Goal: Complete application form: Complete application form

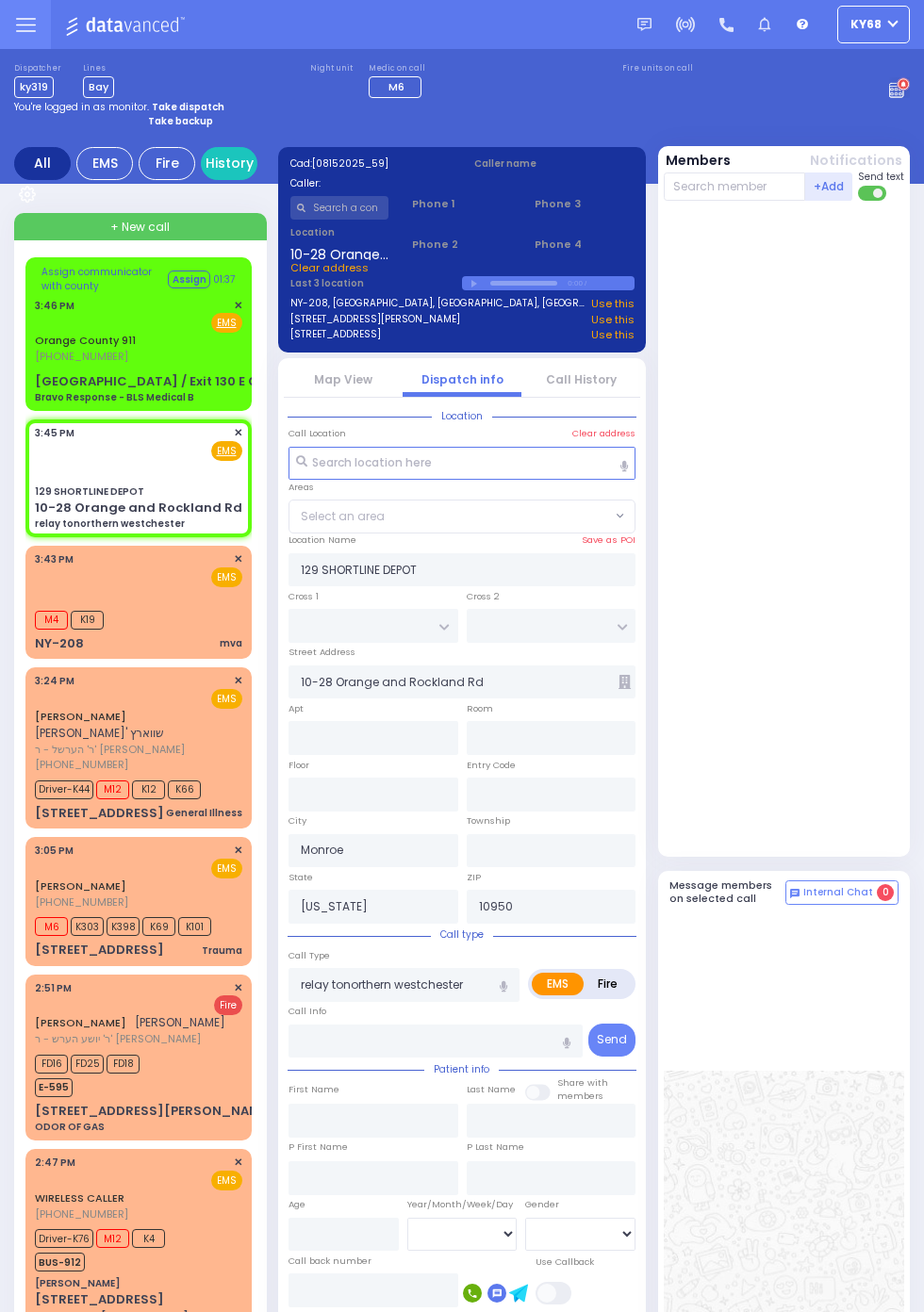
select select
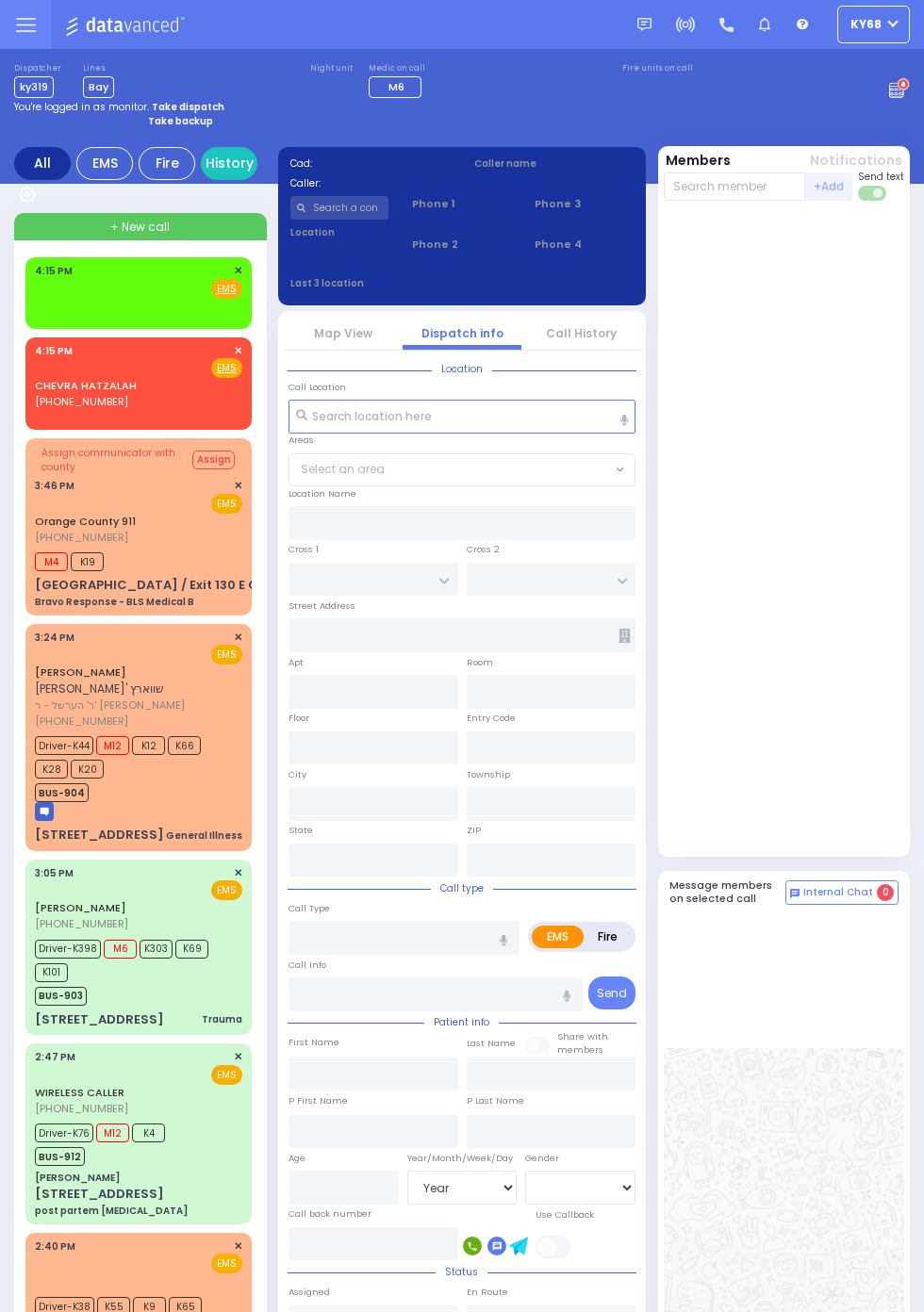
select select "Year"
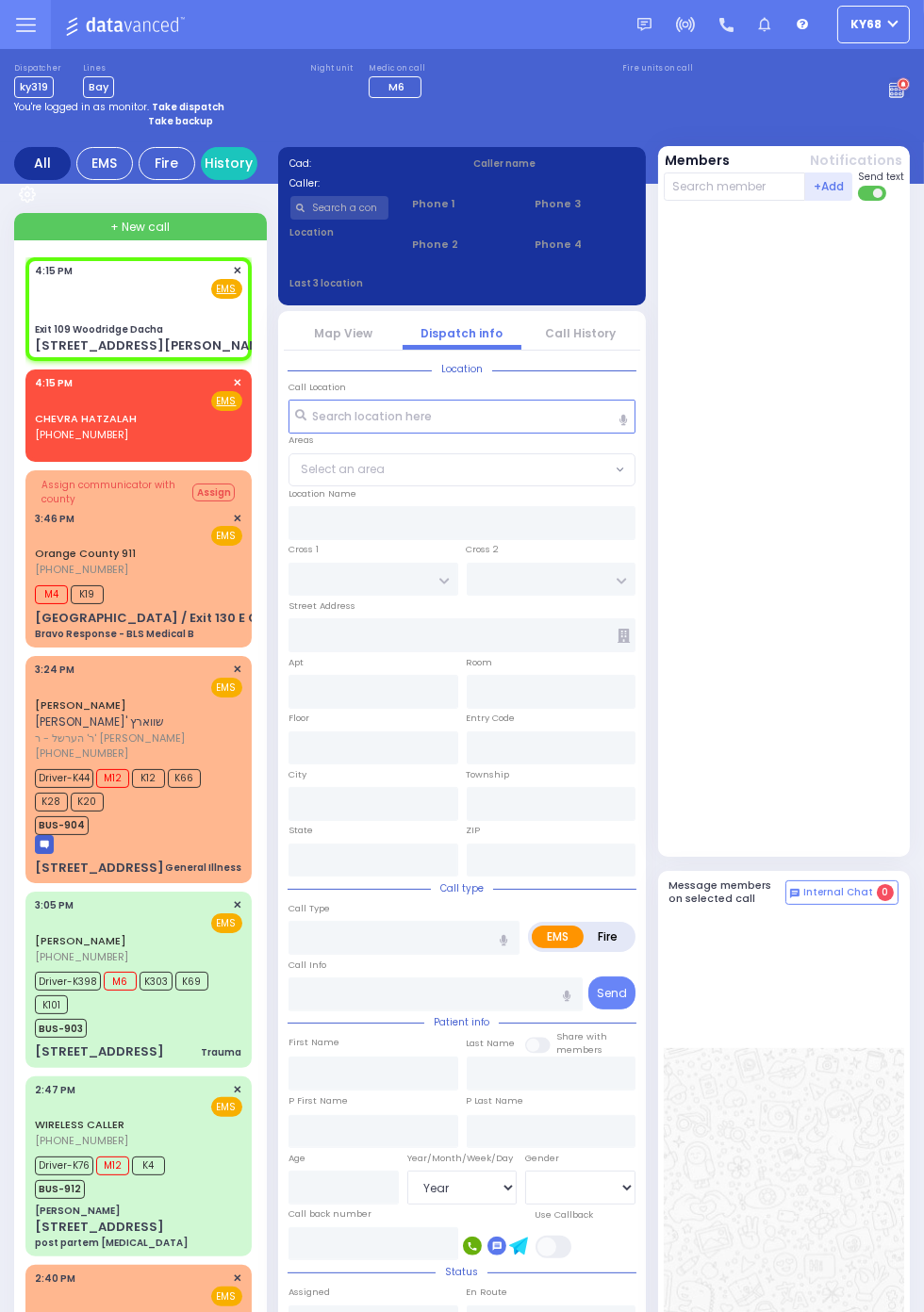
select select
radio input "true"
select select
type input "16:15"
type input "Exit 109 Woodridge Dacha"
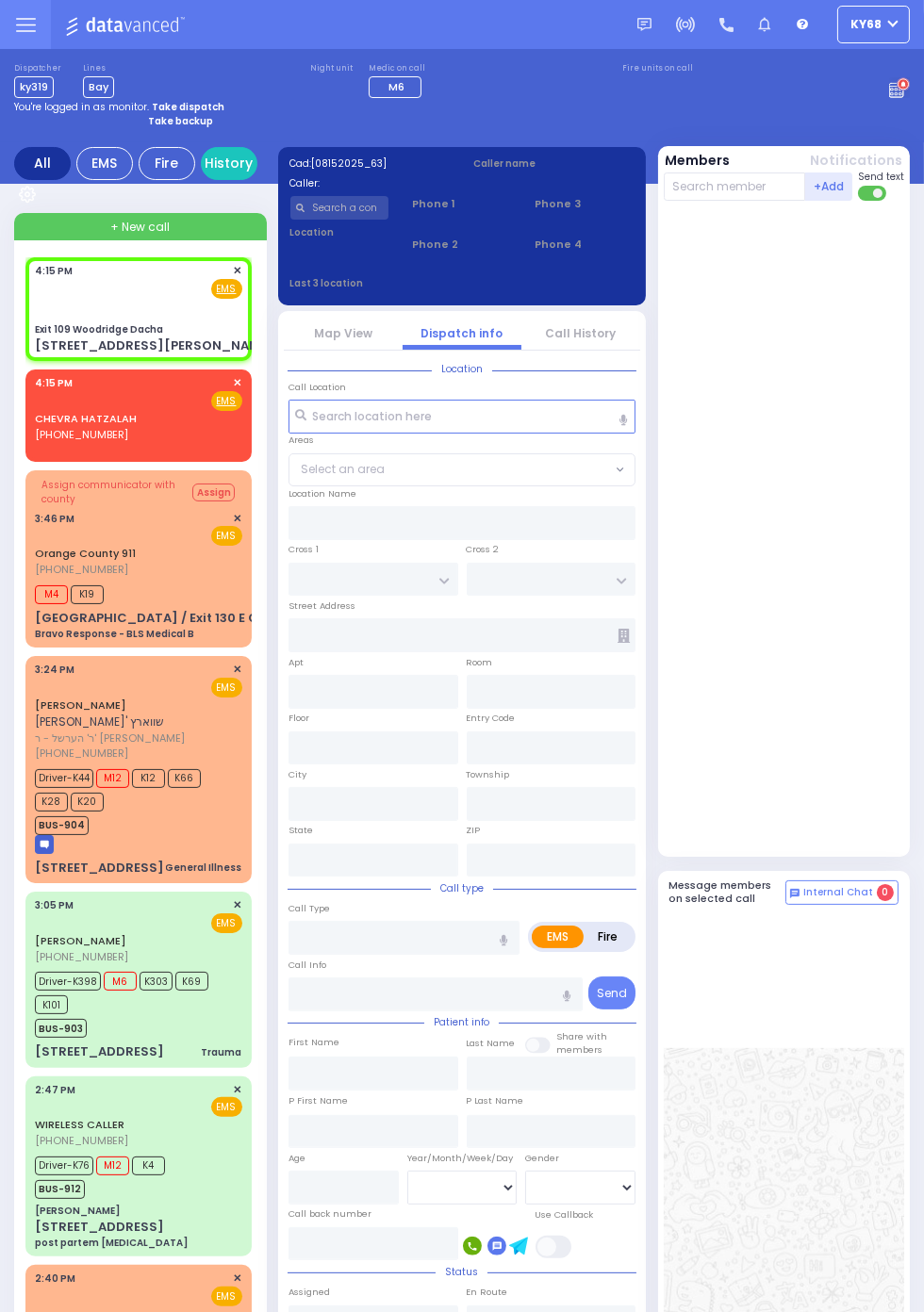
type input "HIDEAWAY DR"
type input "85 Wortzman Rd"
type input "South Fallsburg"
type input "New York"
type input "12779"
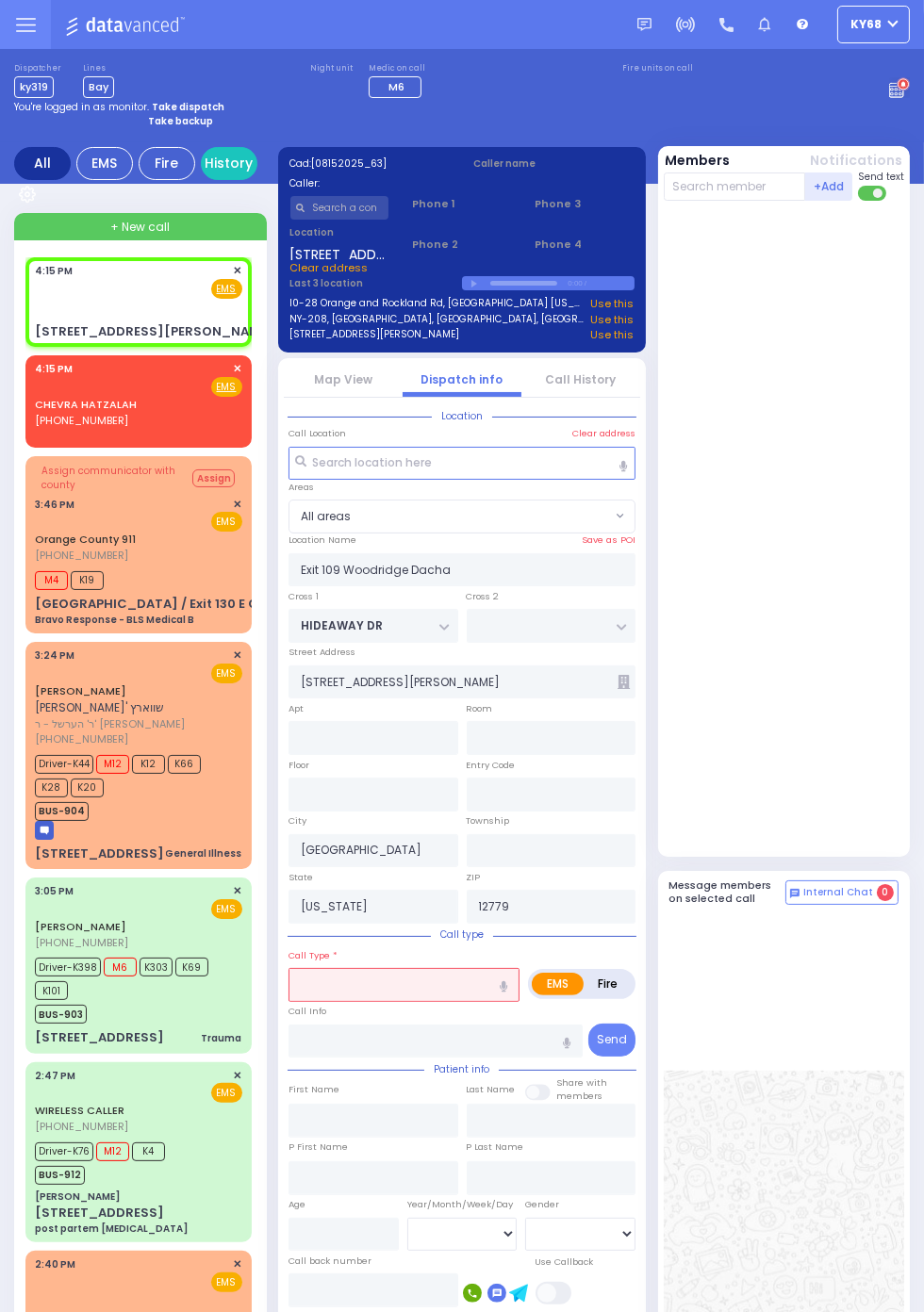
select select
radio input "true"
select select
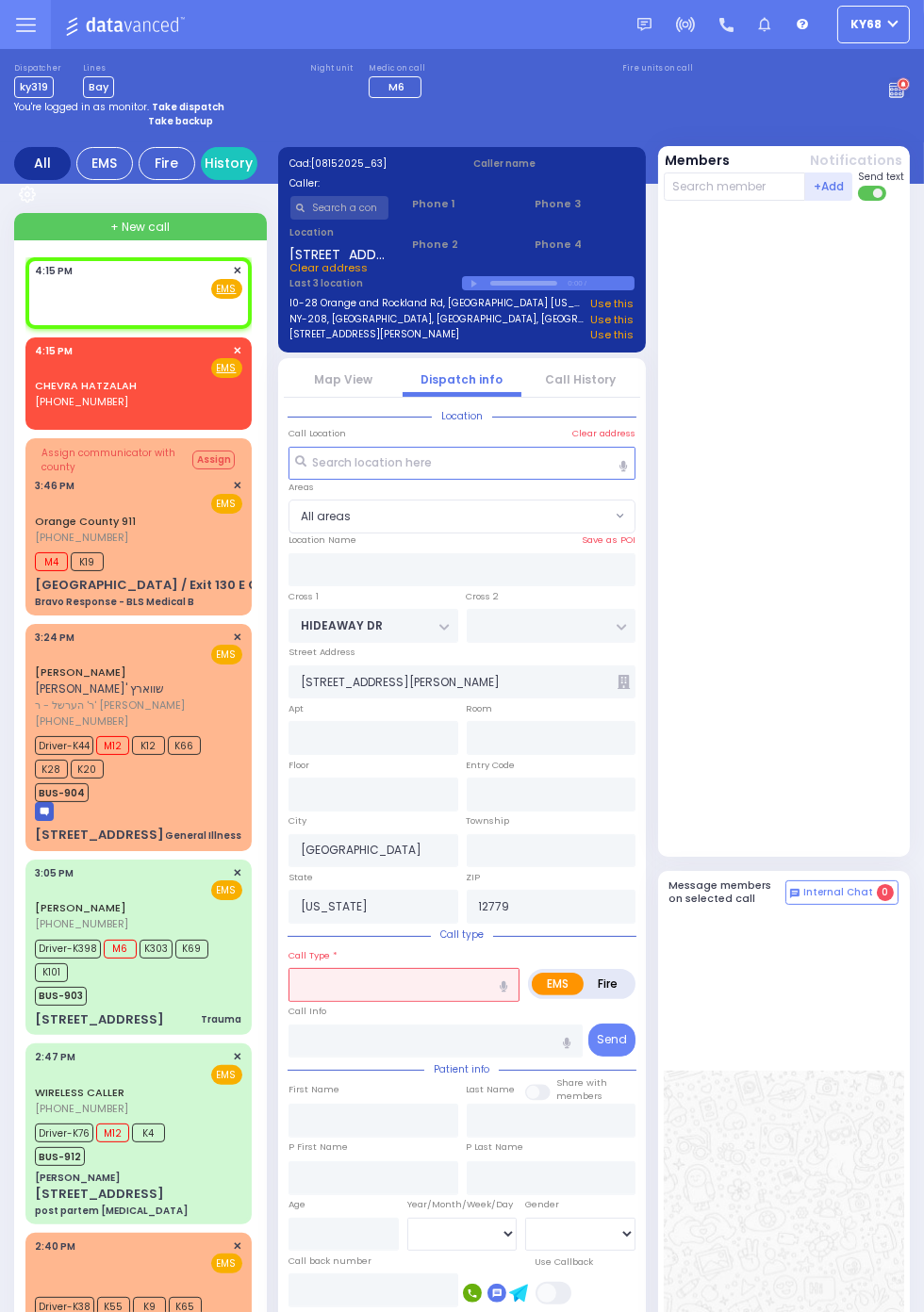
select select
radio input "true"
select select
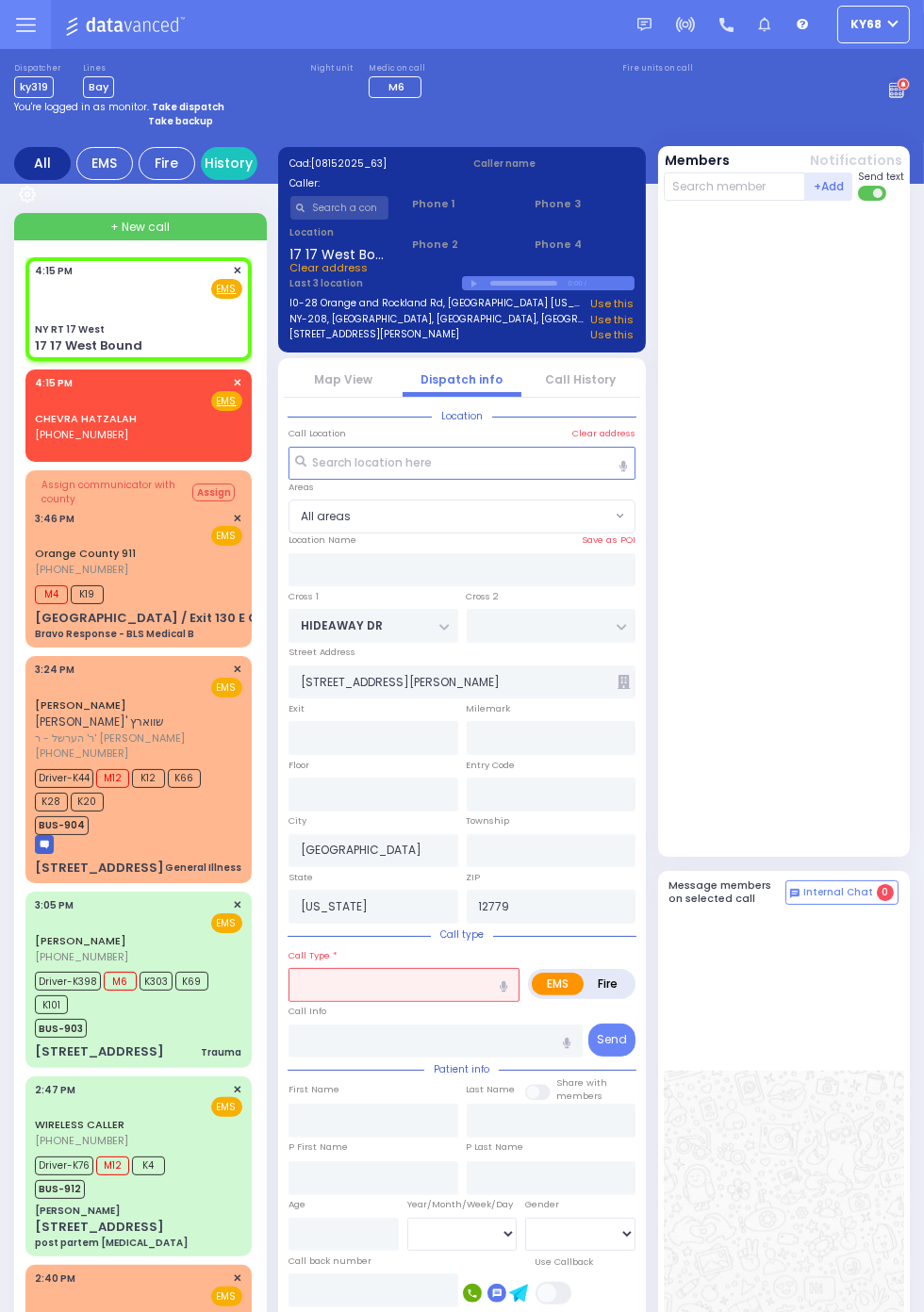
select select
type input "NY RT 17 West"
type input "17 17 West Bound"
radio input "true"
select select
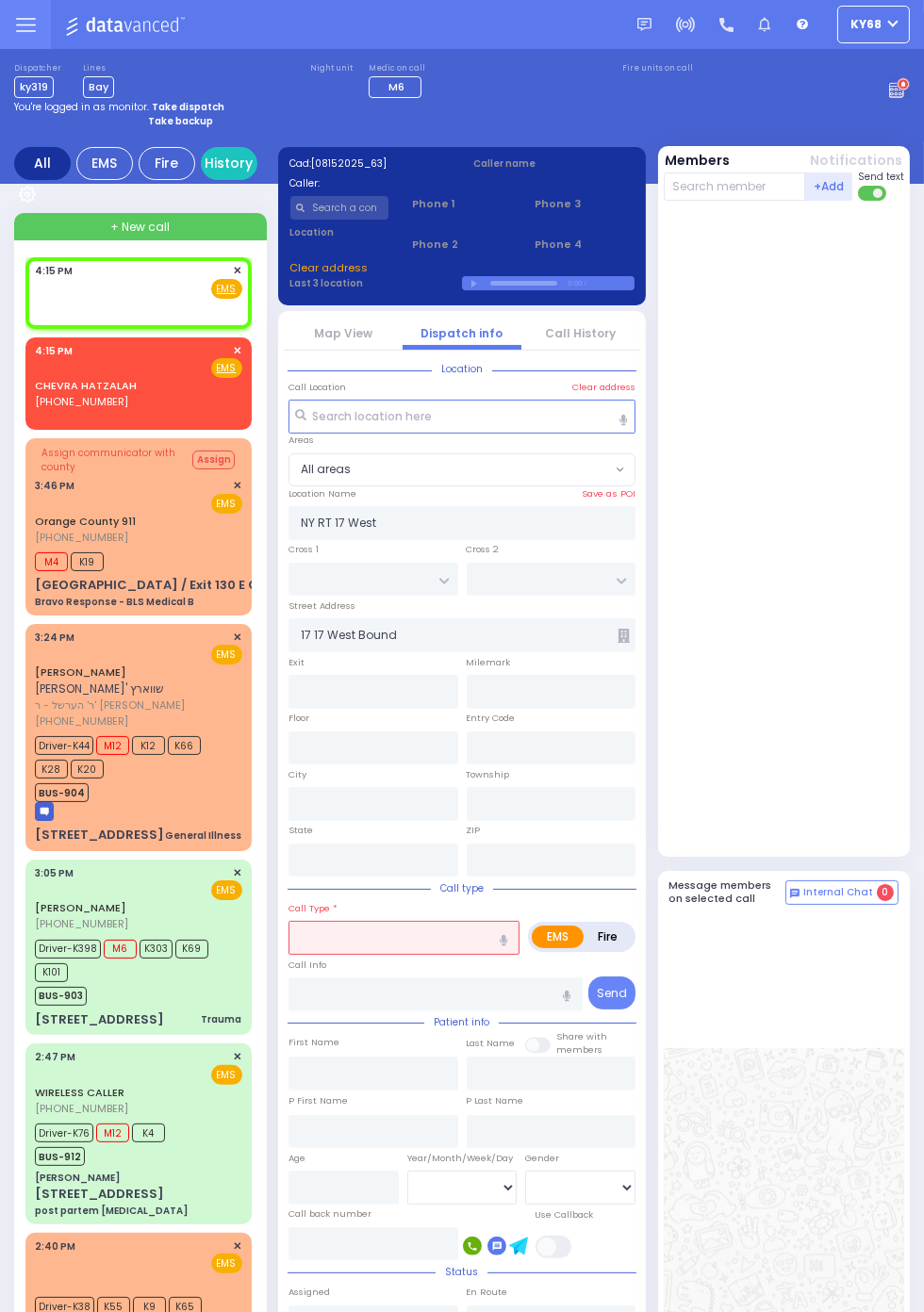
select select
radio input "true"
select select
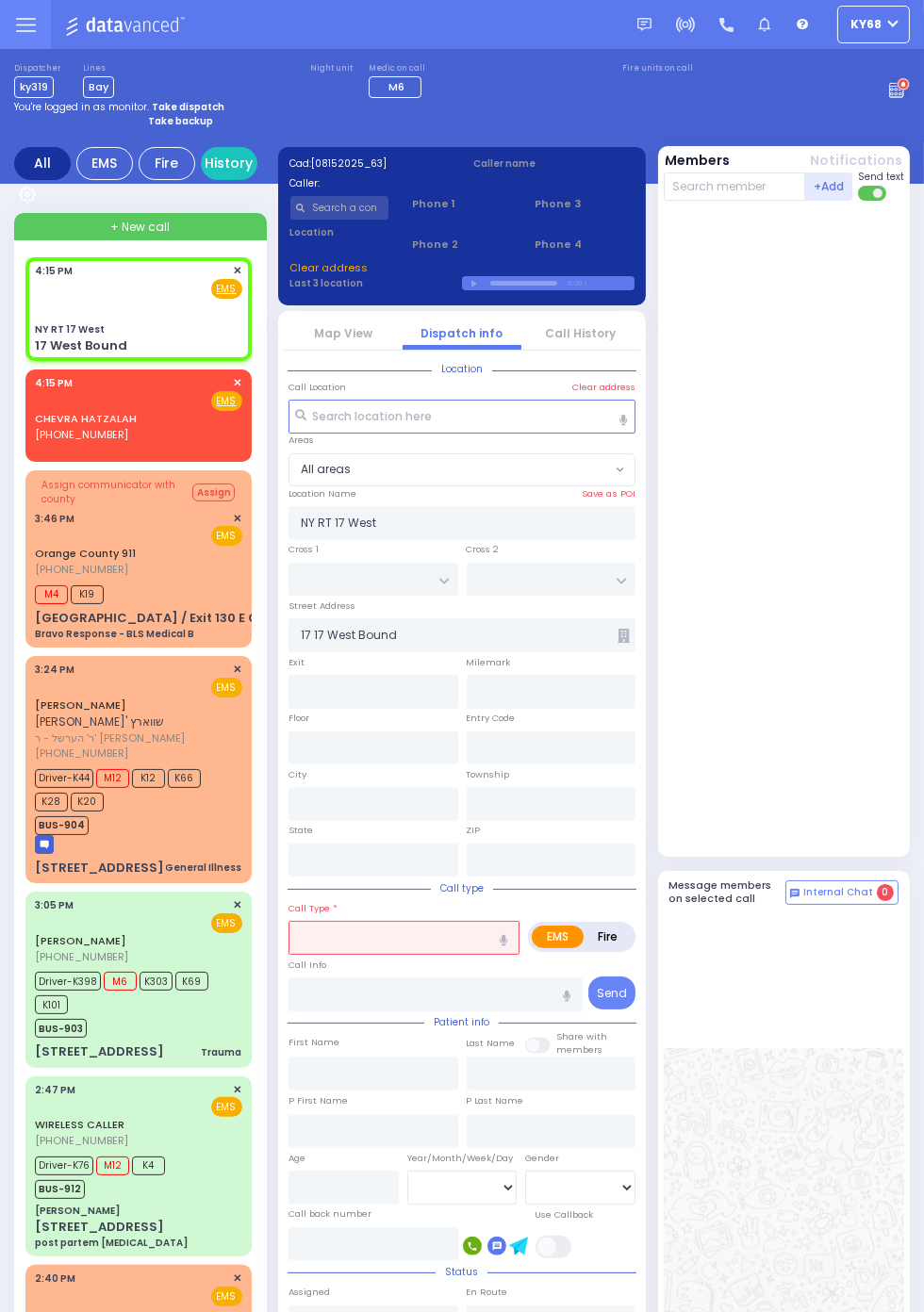
select select
radio input "true"
select select
type input "17 West Bound"
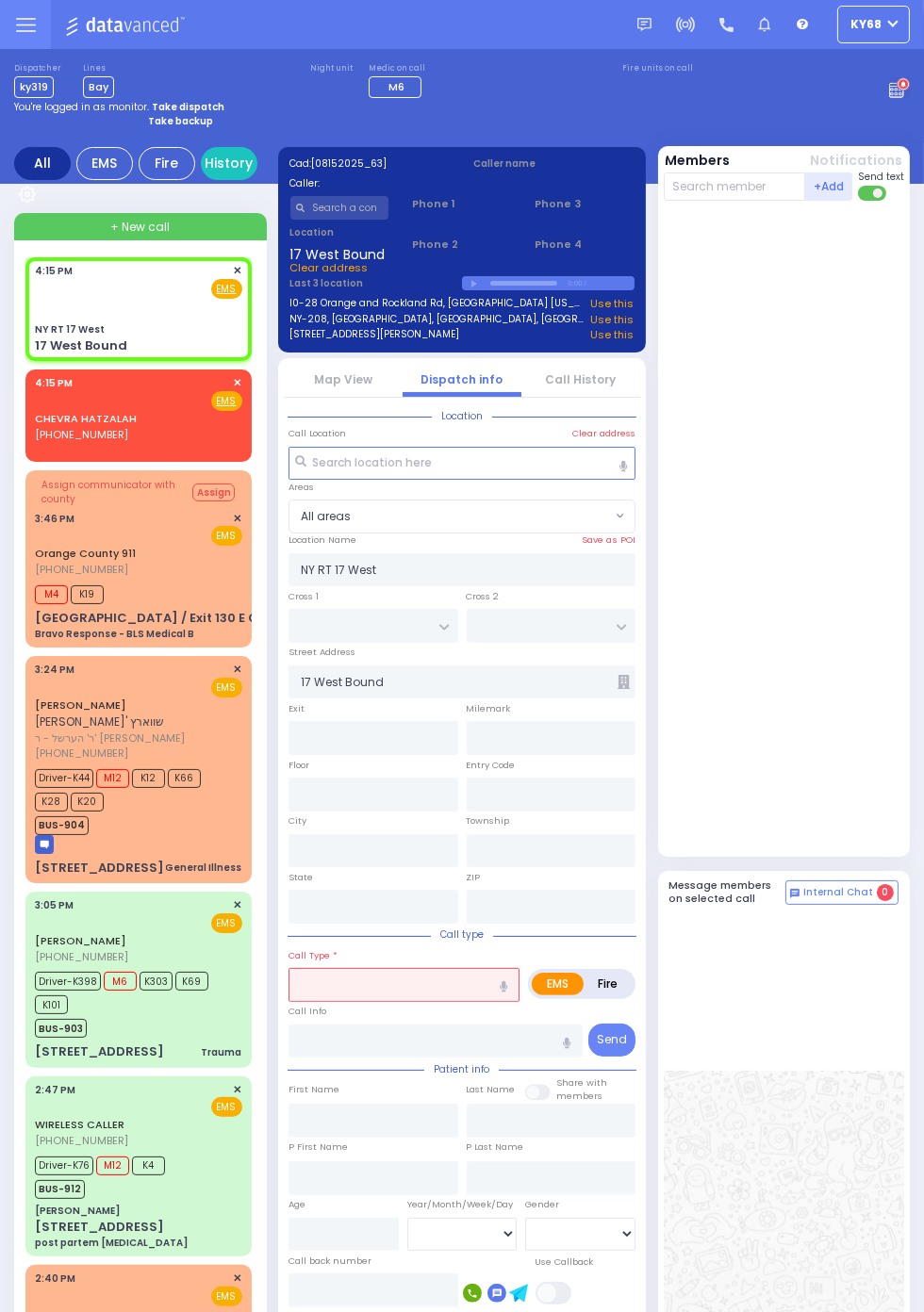
select select
type input "ped"
radio input "true"
select select
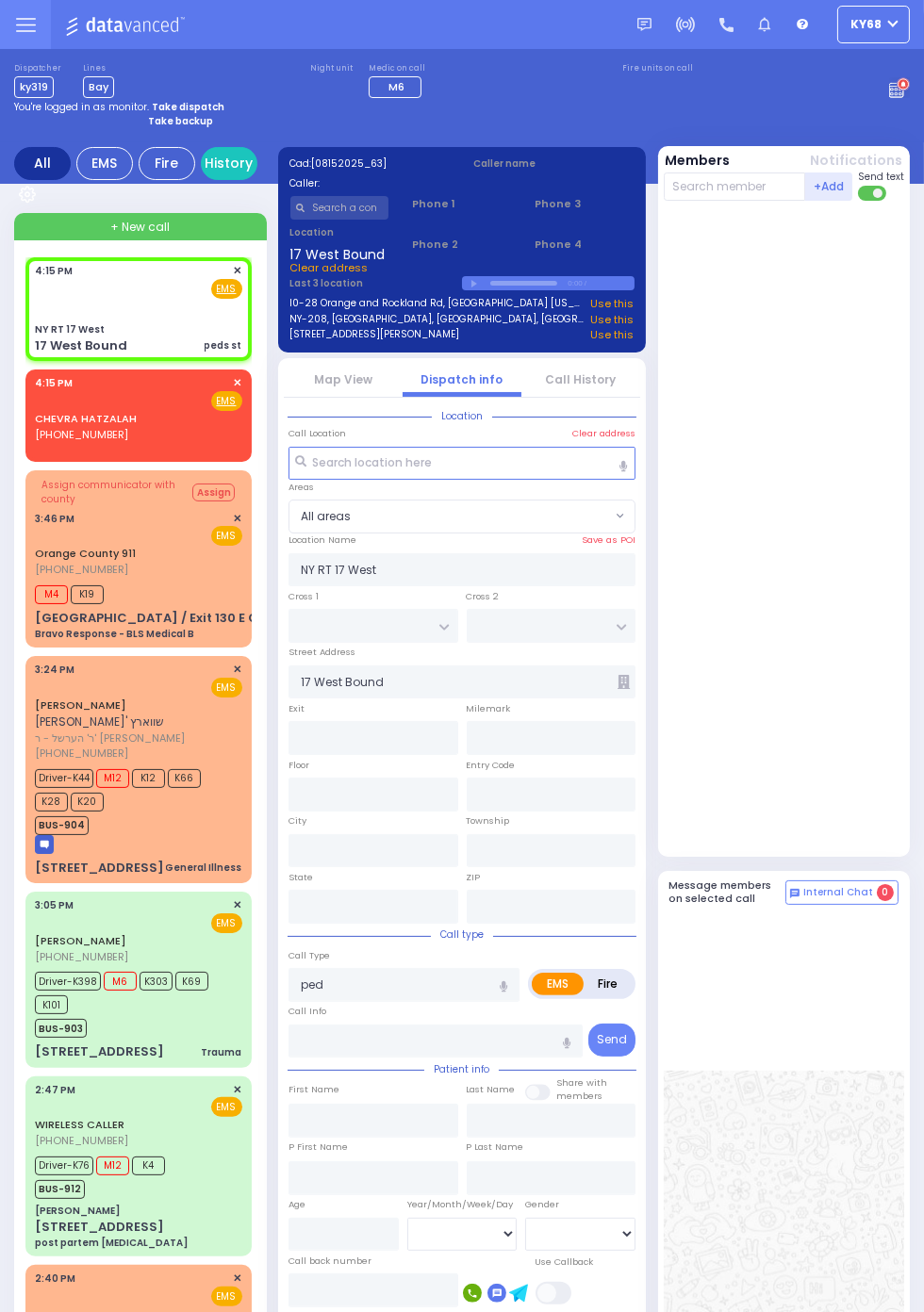
type input "peds st"
radio input "true"
select select
type input "peds struck"
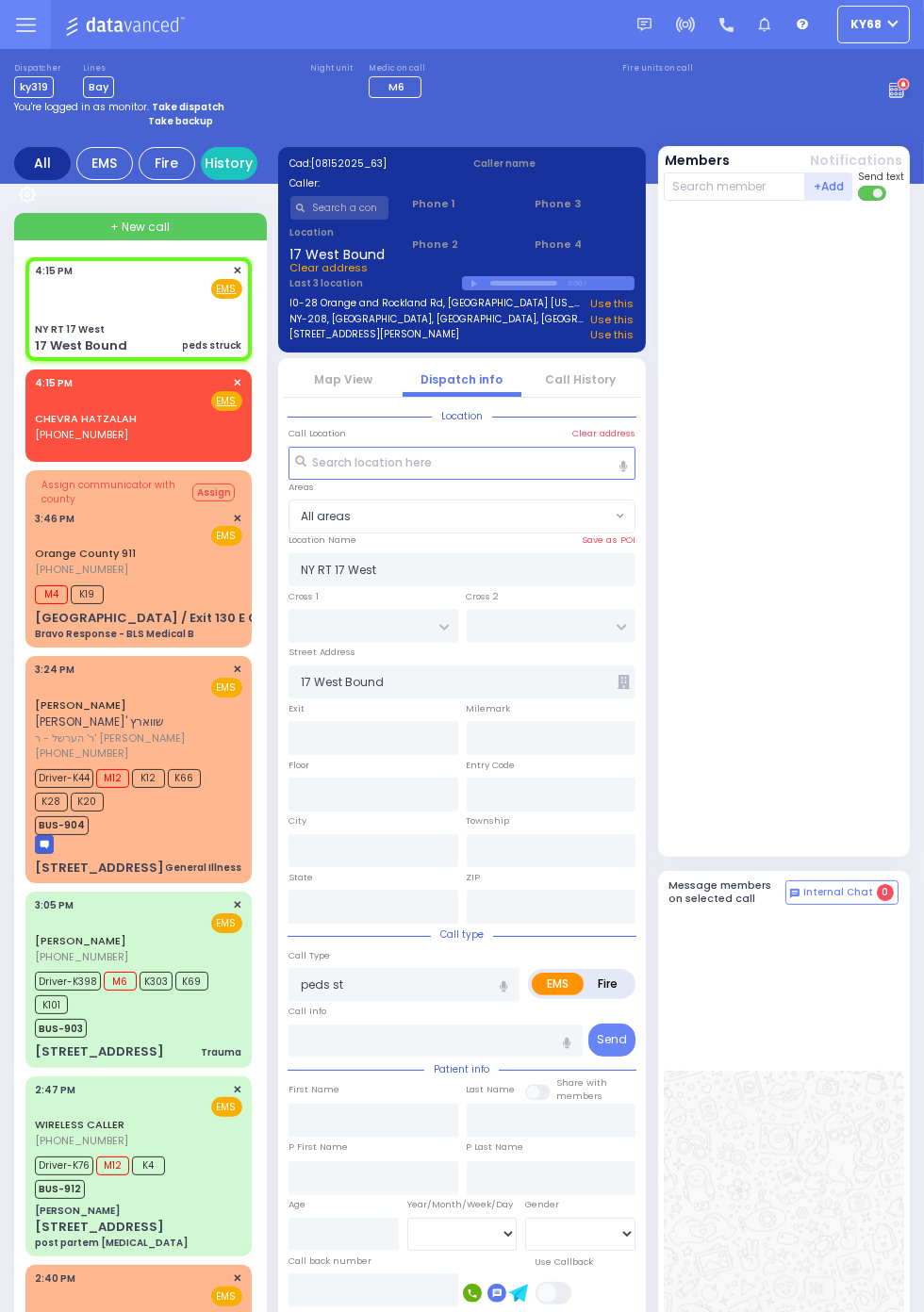
radio input "true"
select select
radio input "true"
select select
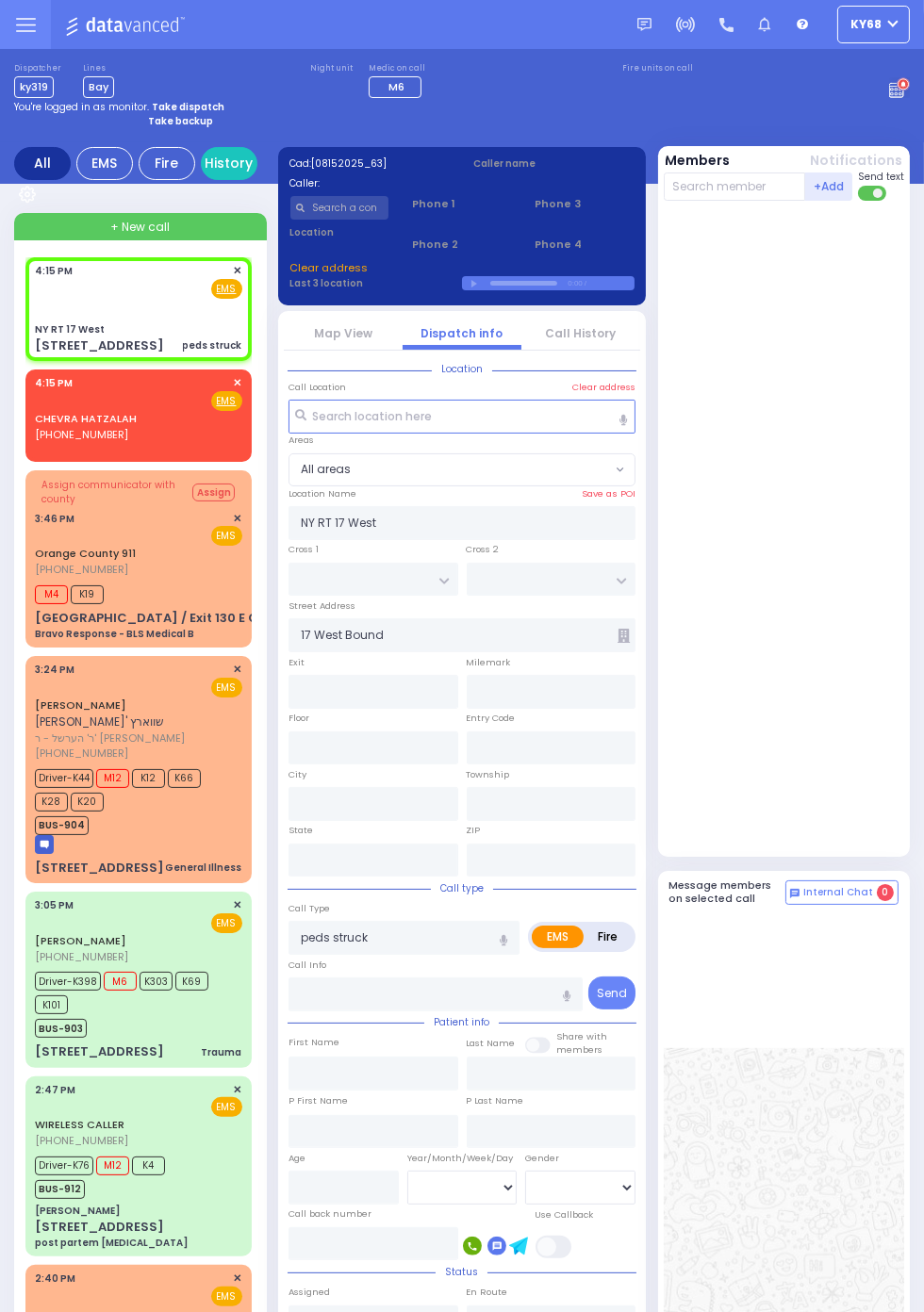
type input "127"
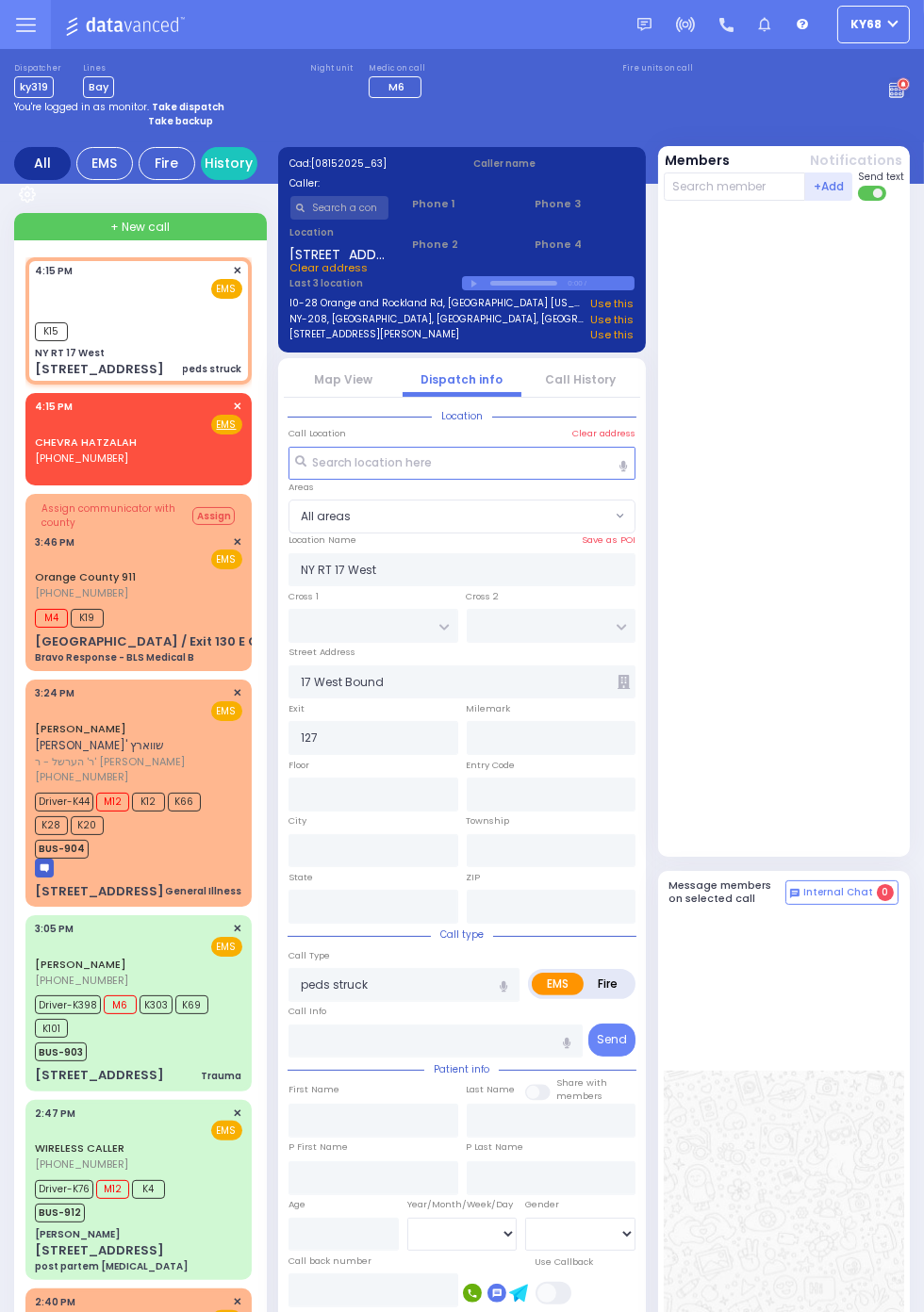
select select
radio input "true"
select select
type input "16:18"
select select
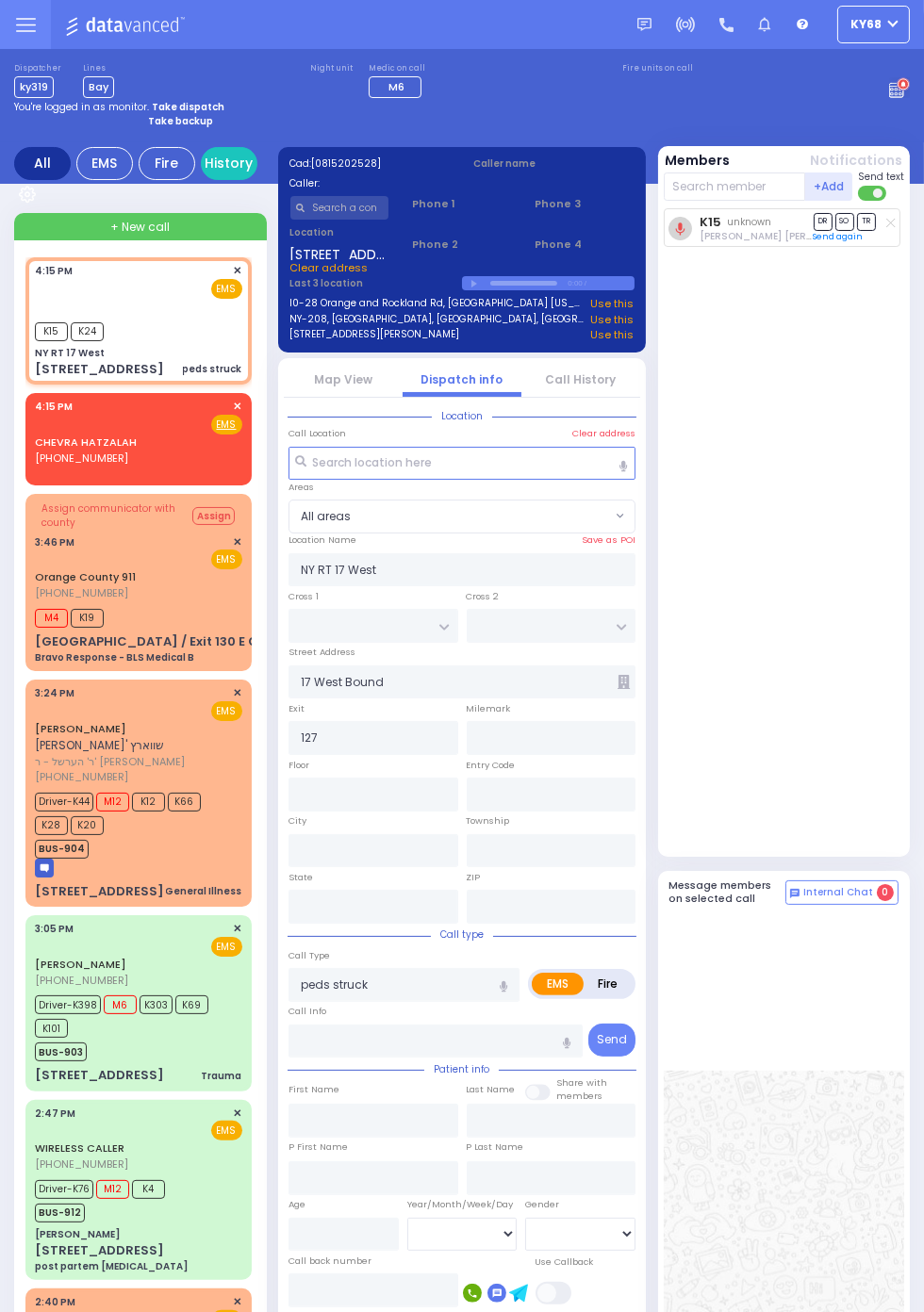
radio input "true"
select select
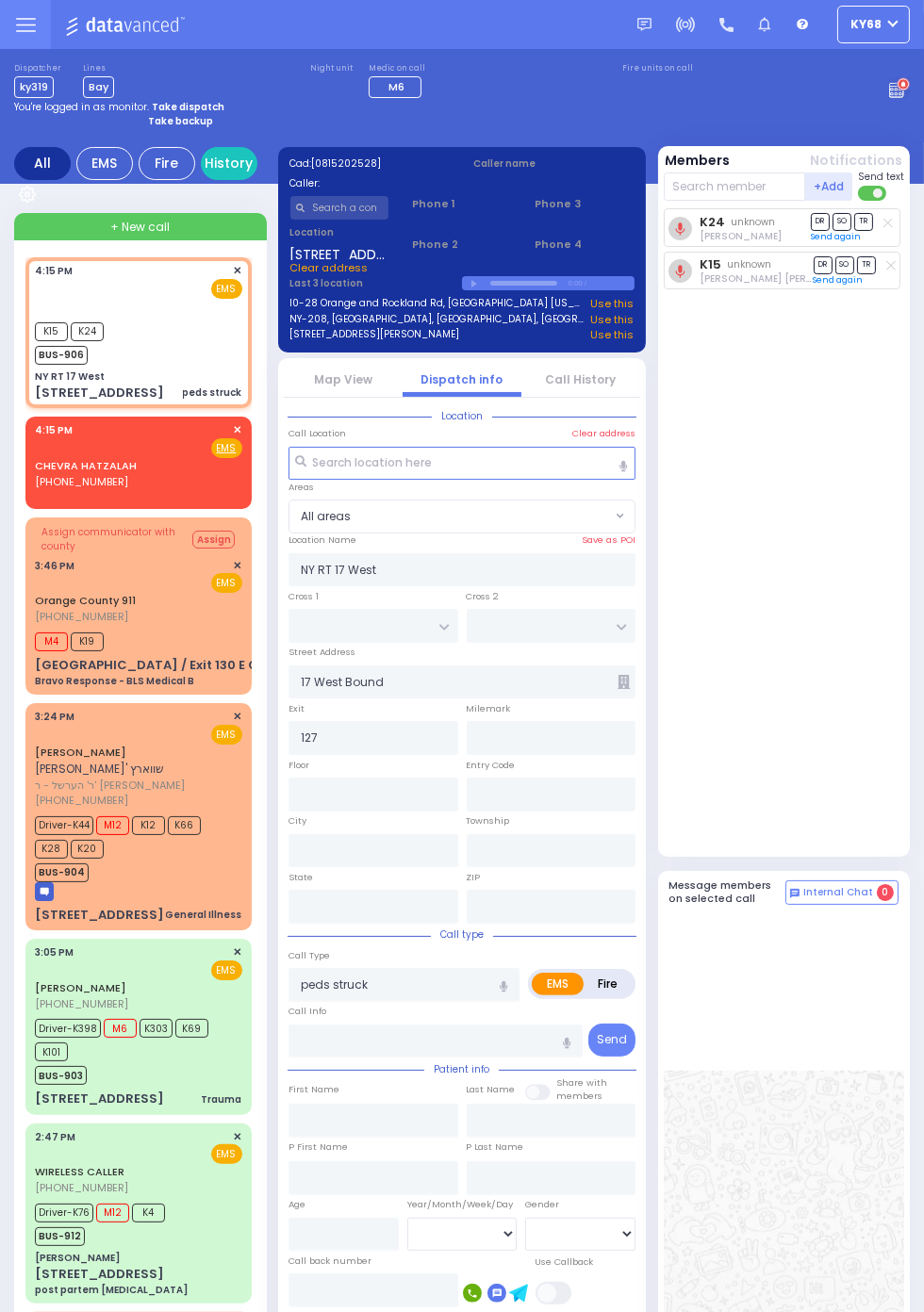
select select
radio input "true"
select select
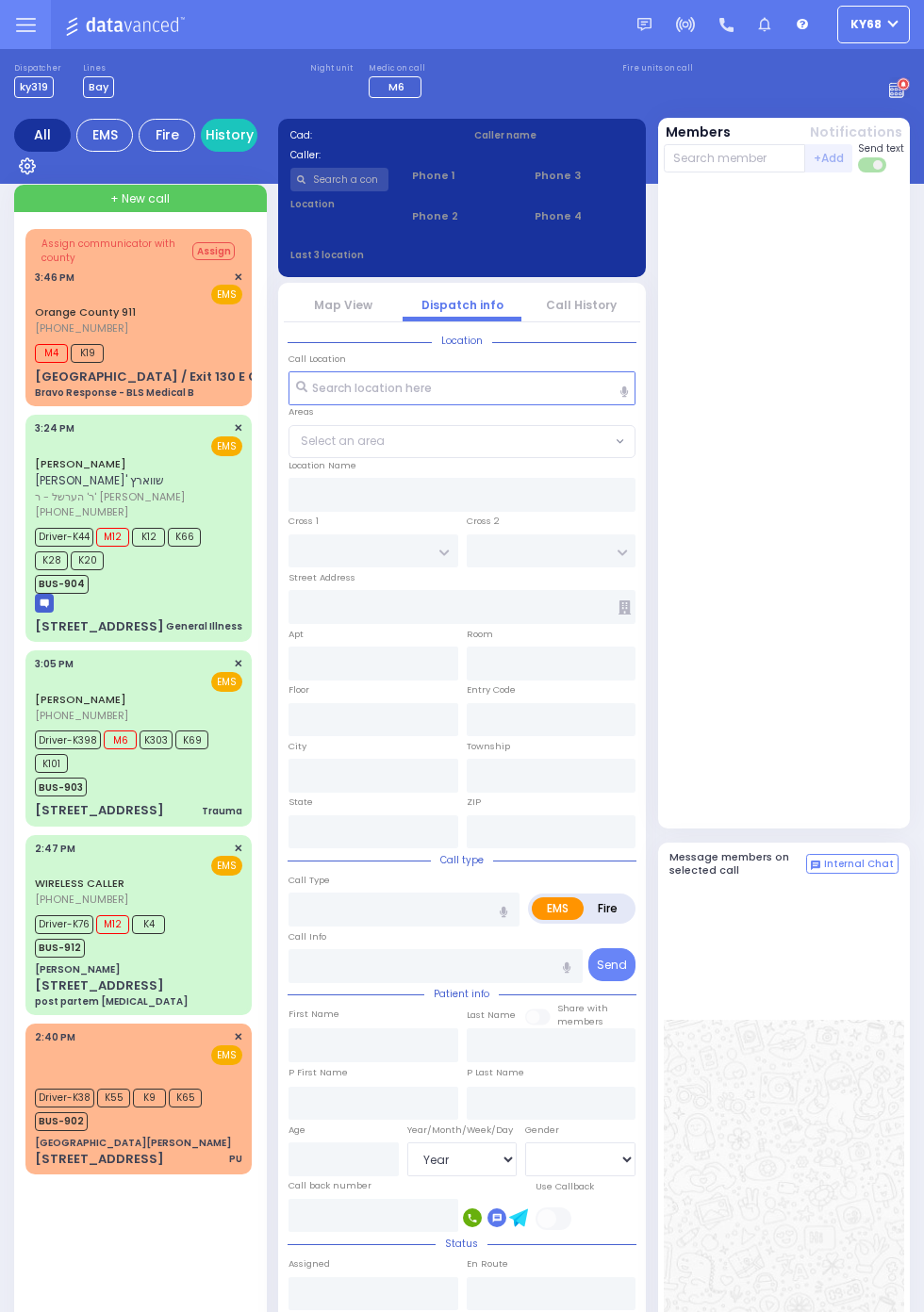
select select "Year"
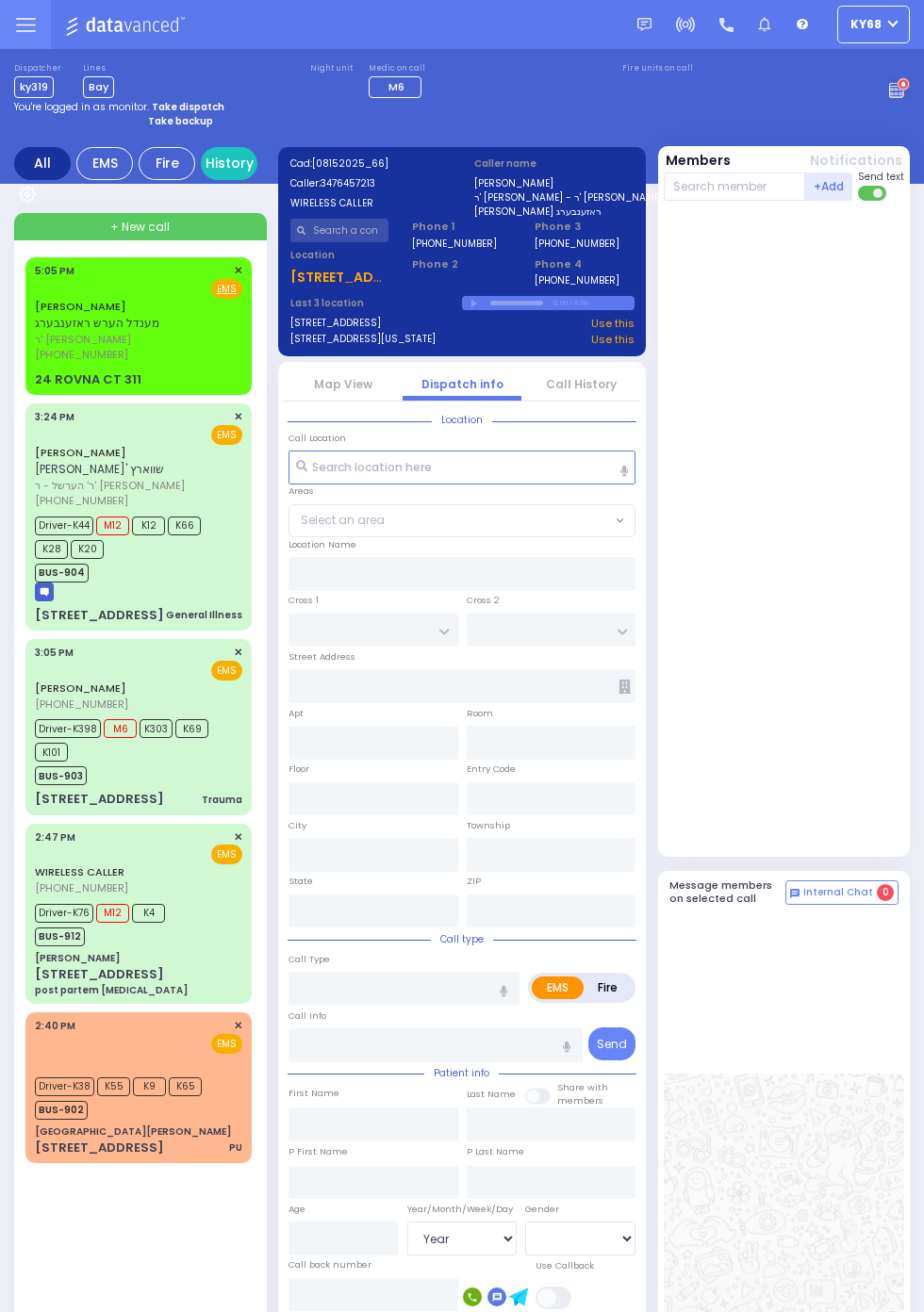
select select
radio input "true"
type input "YITZCHOK EIZIK"
type input "ROSENBERG"
select select
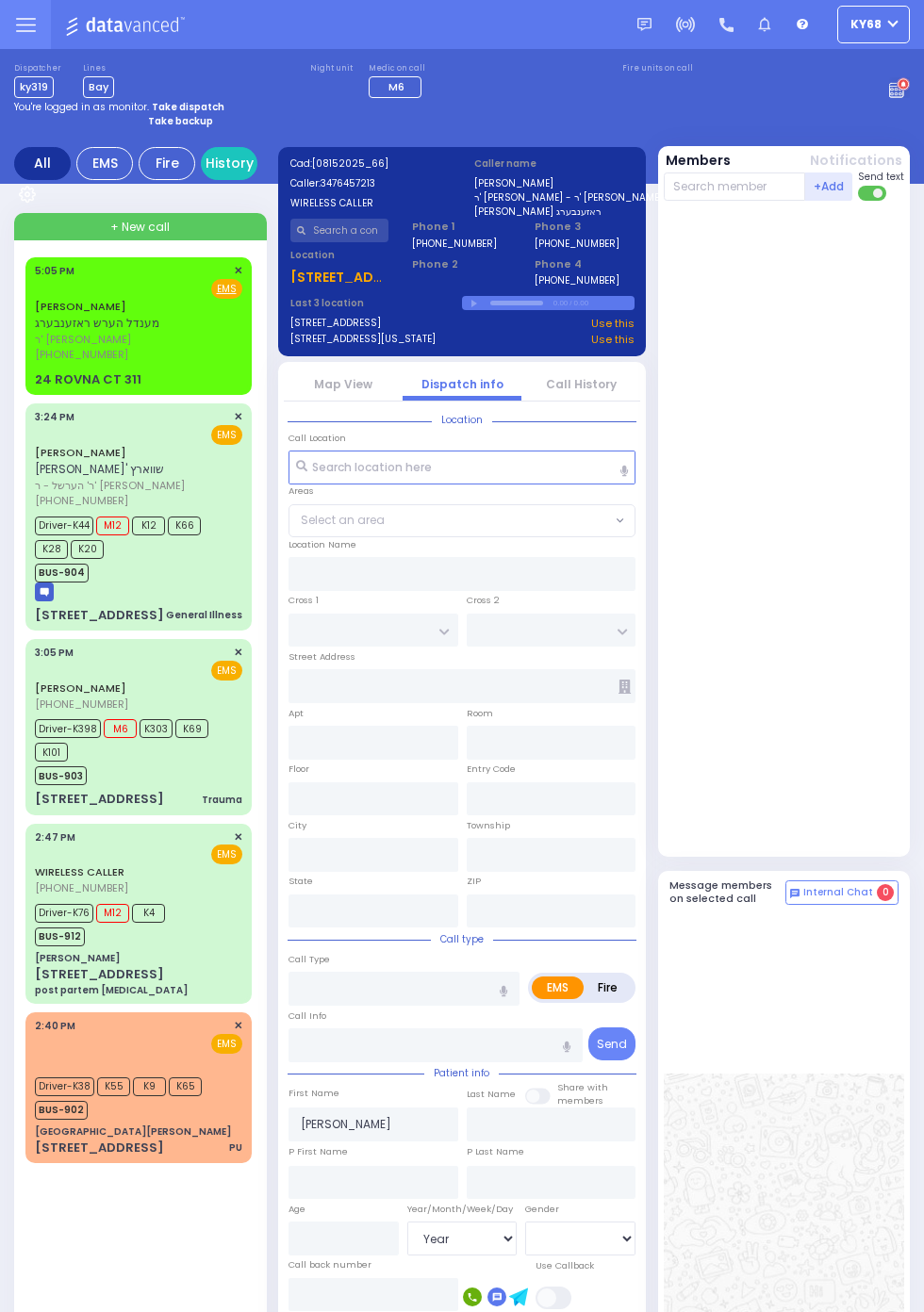
type input "17:03"
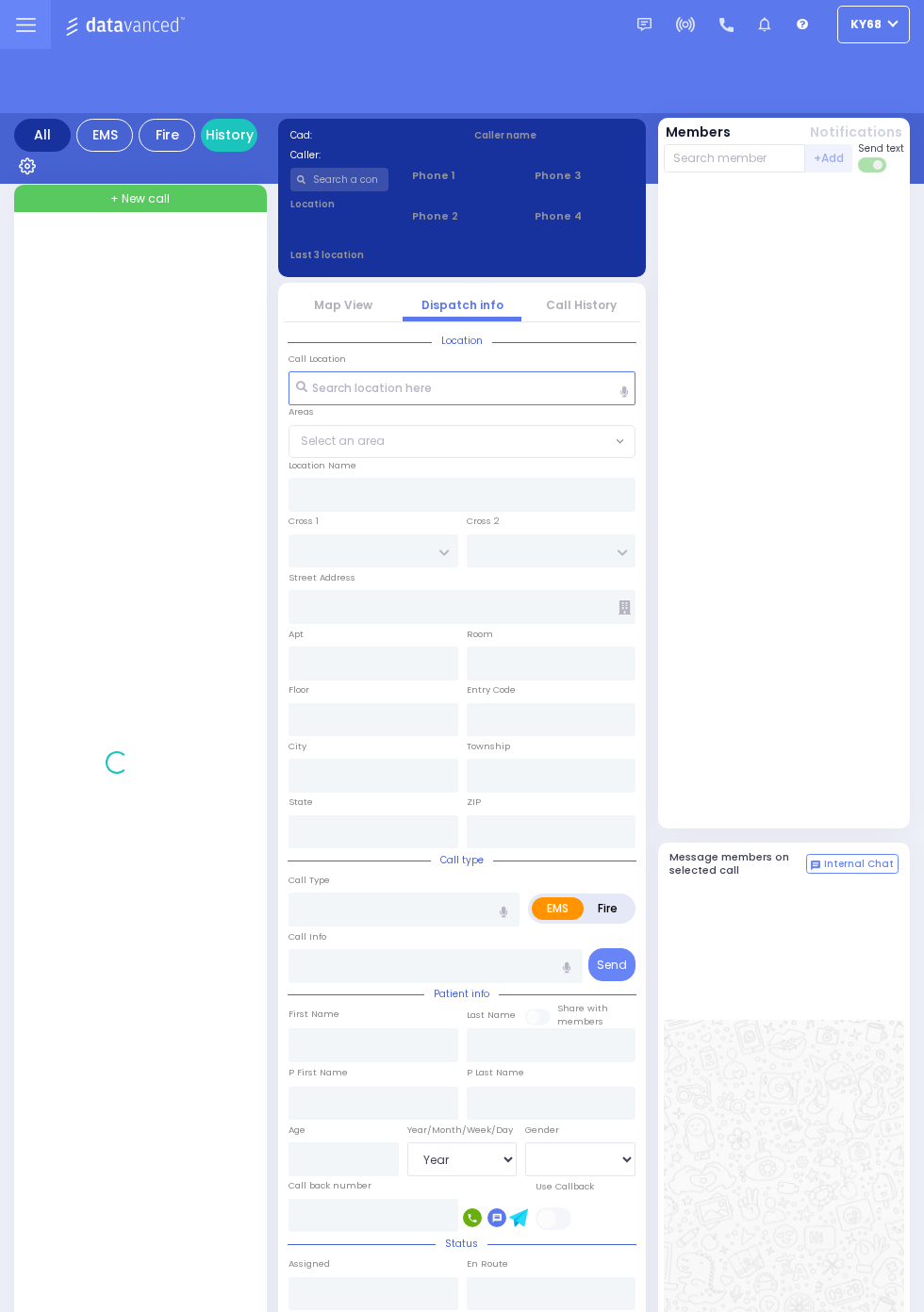
select select "Year"
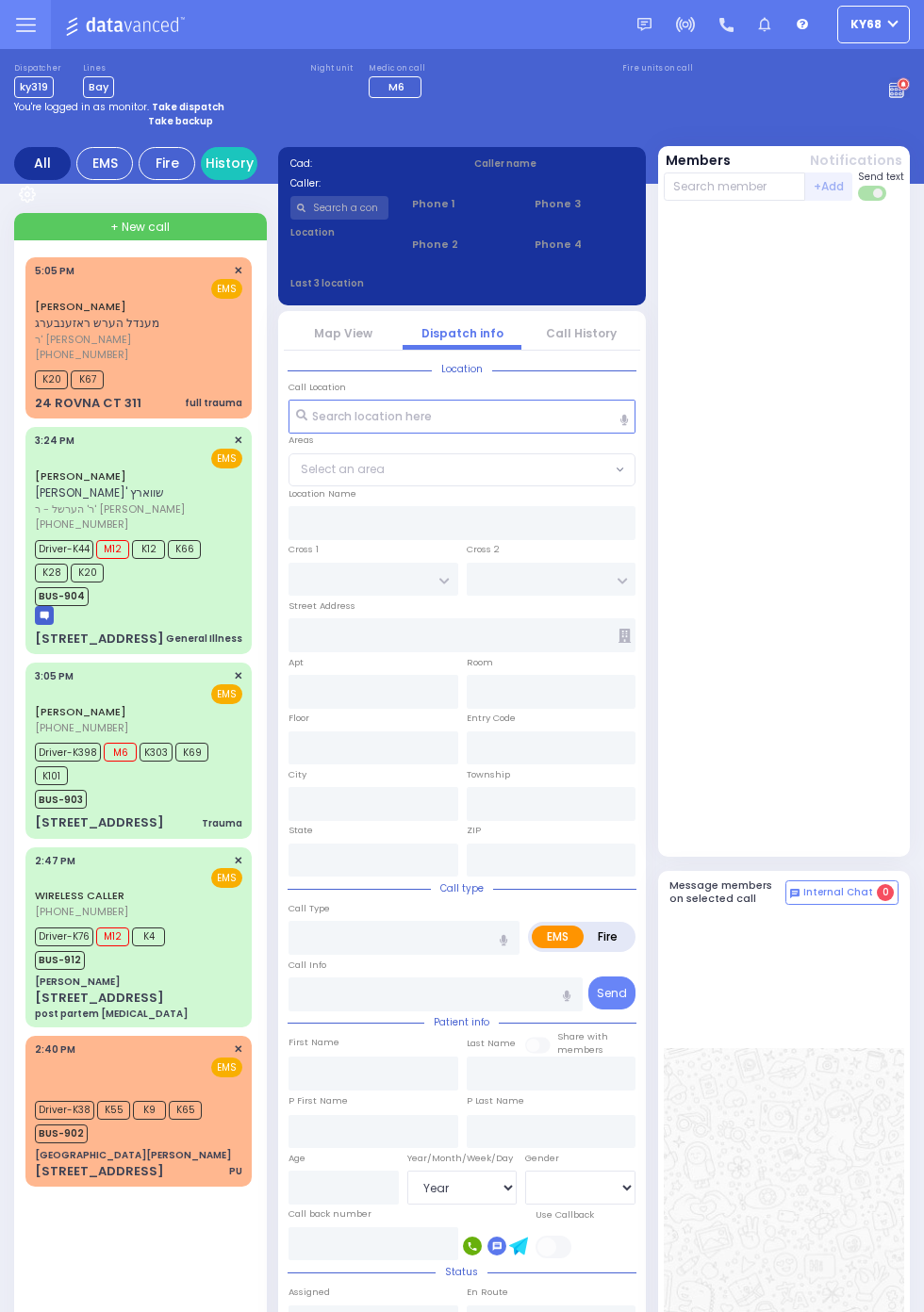
click at [42, 373] on span "K20" at bounding box center [52, 379] width 33 height 19
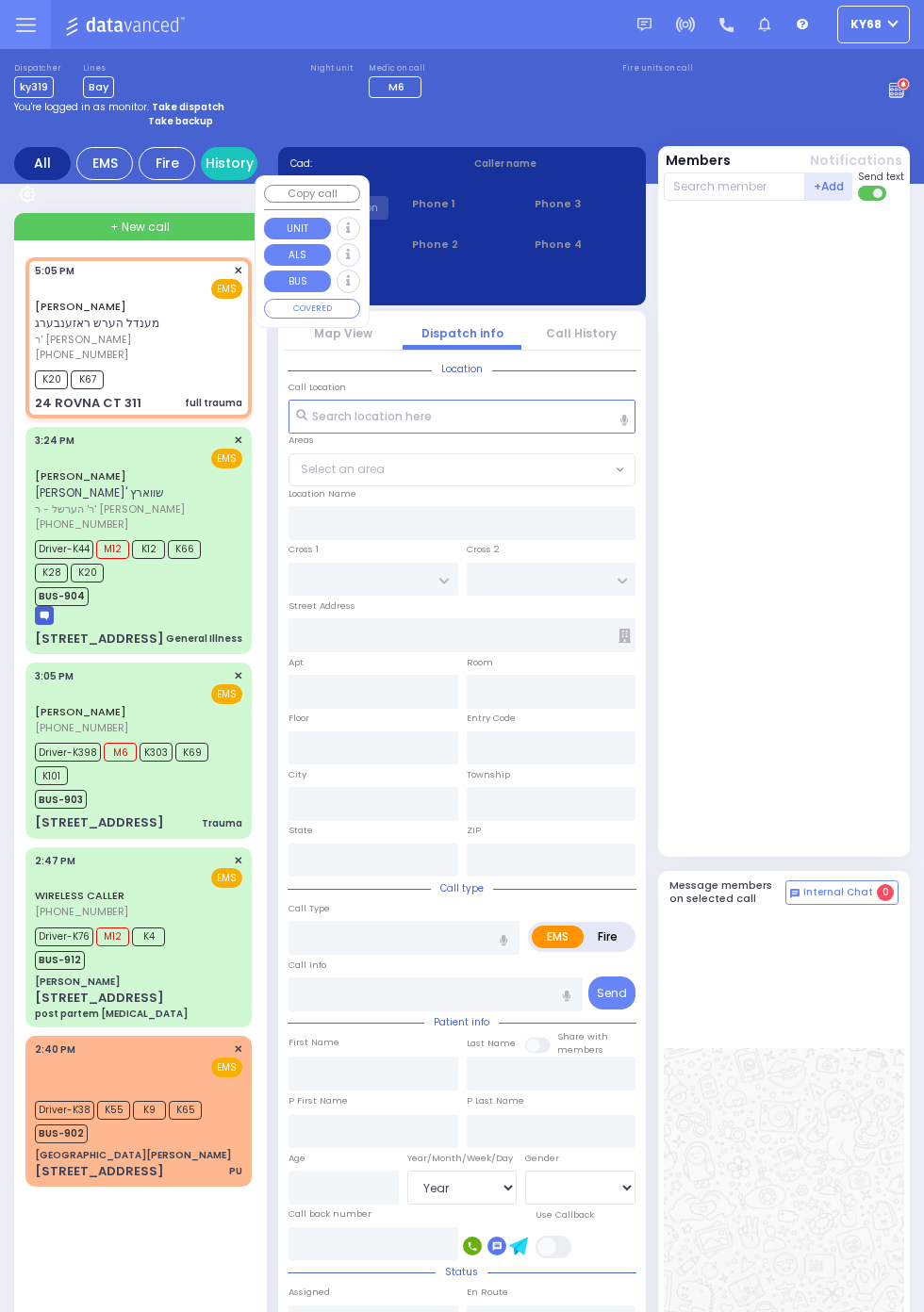
select select
type input "full trauma"
radio input "true"
type input "MENDEL HERSH"
type input "ROSENBERG"
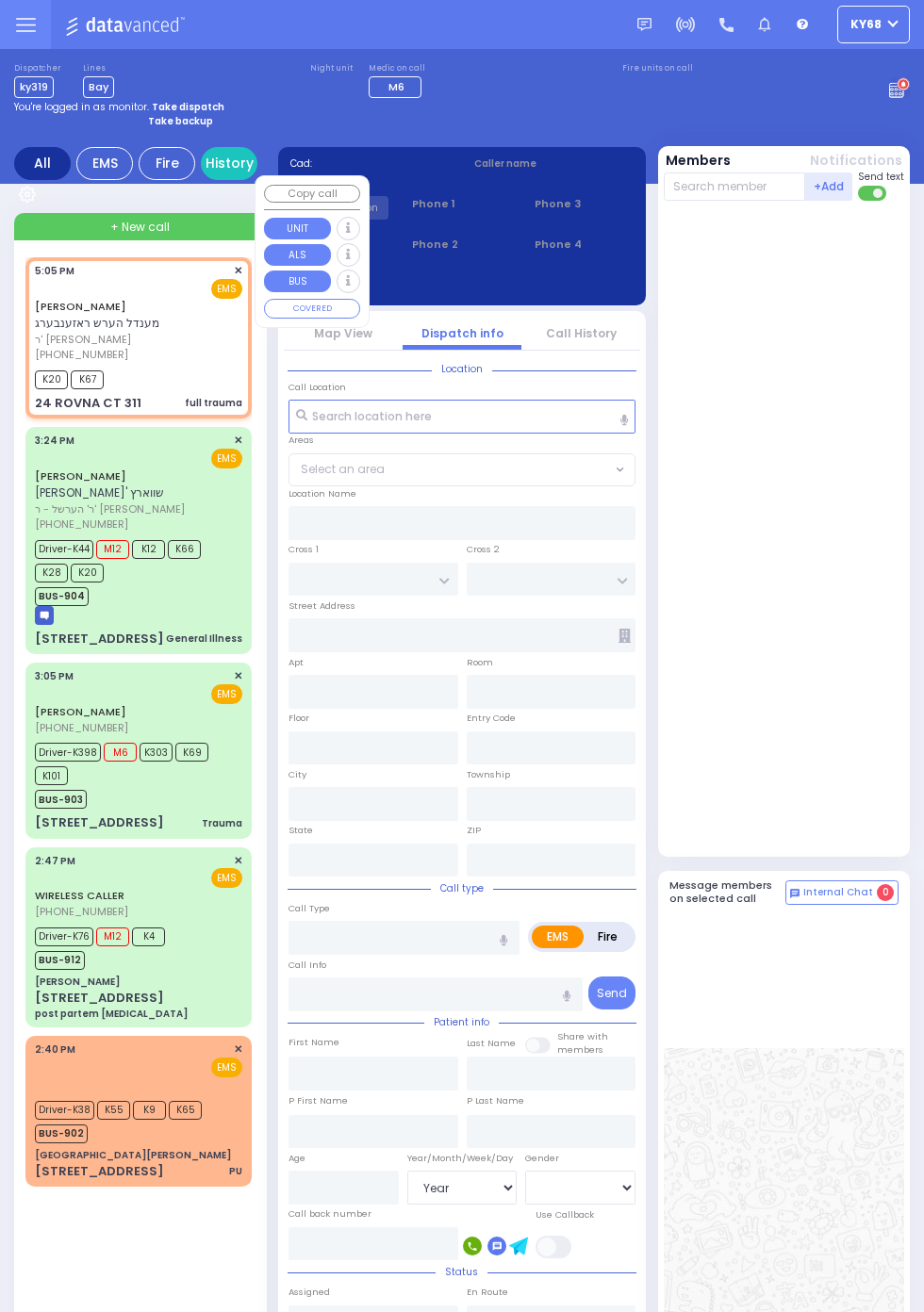
select select
type input "17:05"
type input "17:09"
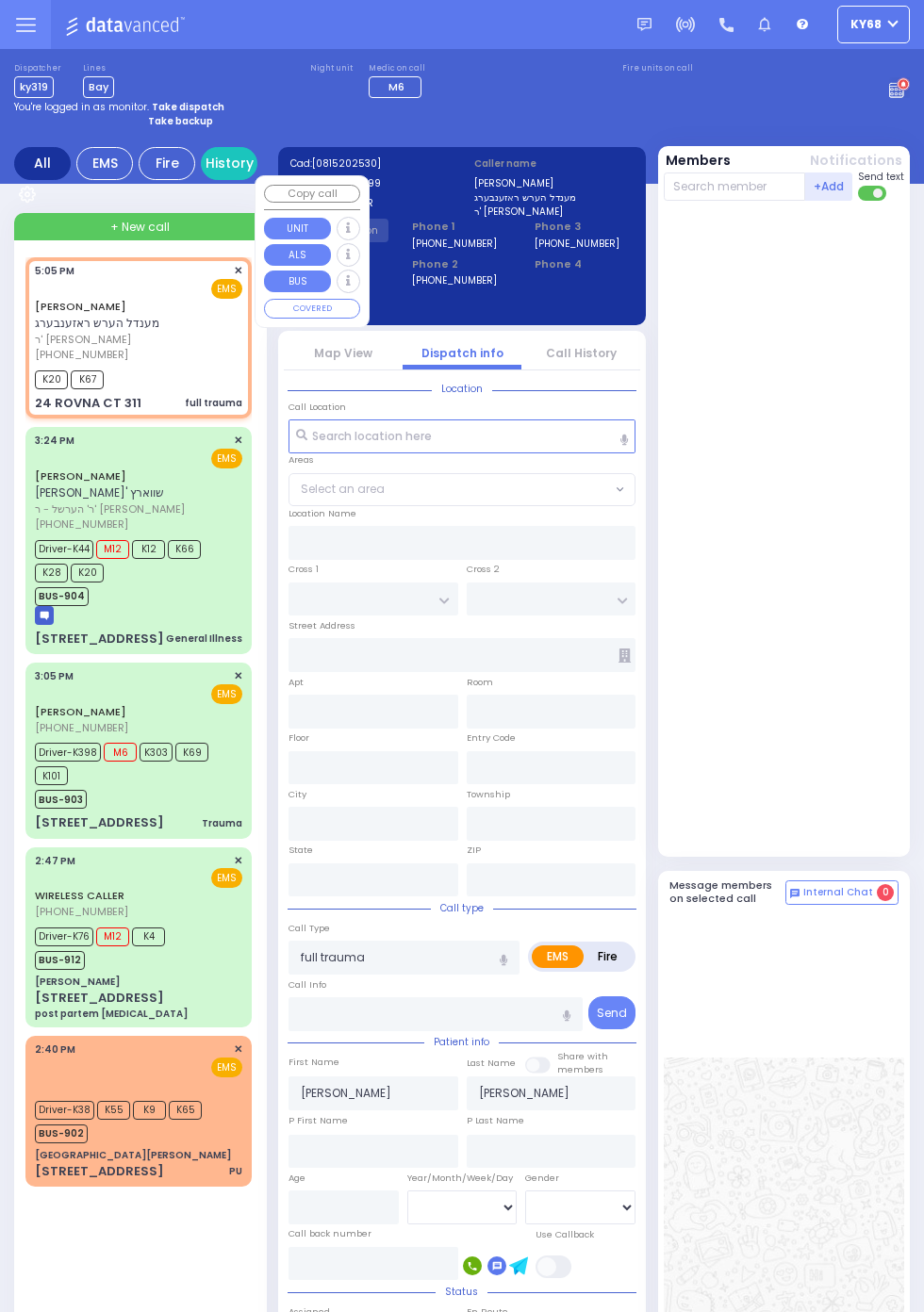
type input "CHEVRON RD"
type input "SEVEN SPRINGS MOUNTAIN RD"
type input "24 ROVNA CT"
type input "311"
type input "Monroe"
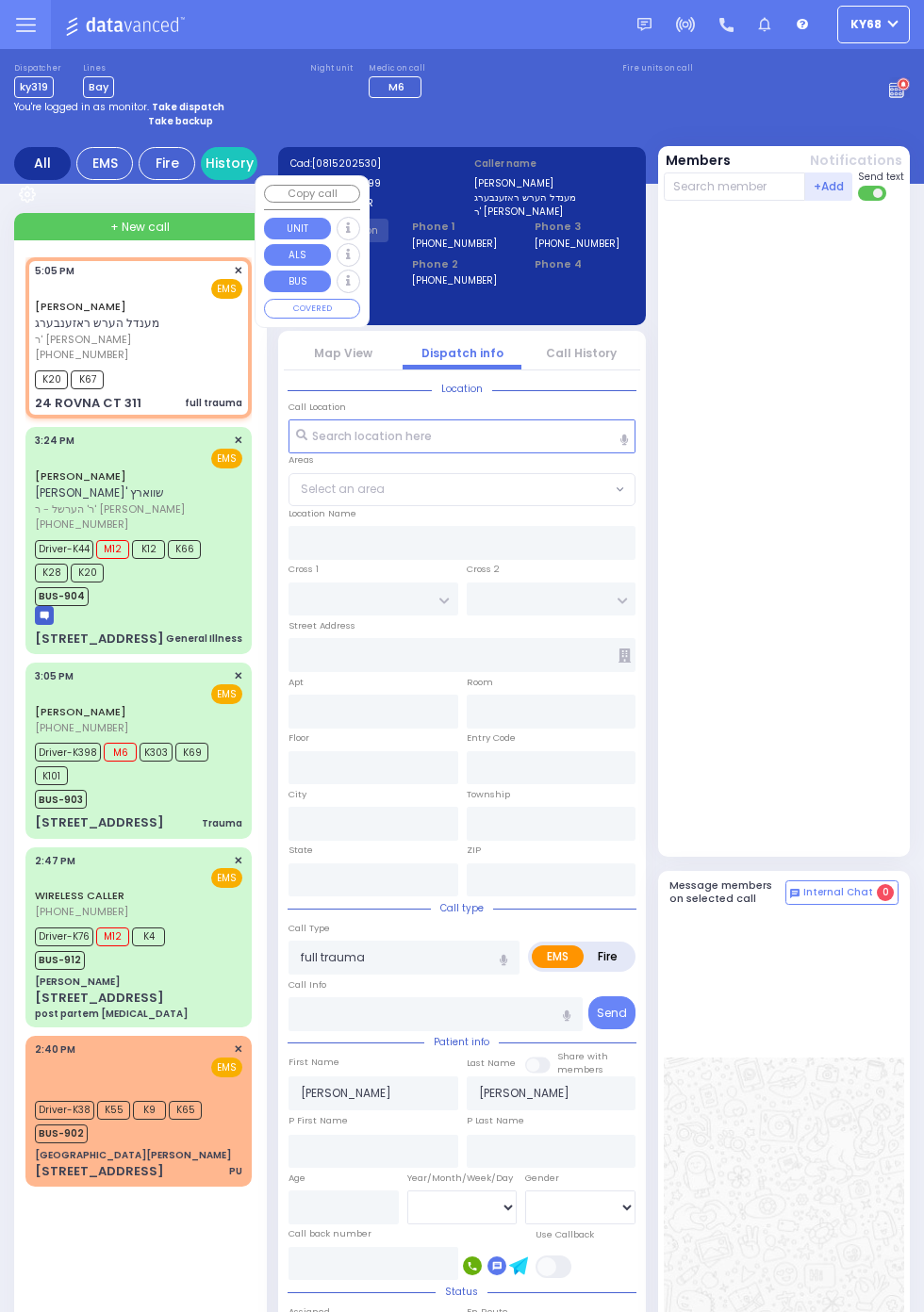
type input "New York"
type input "10950"
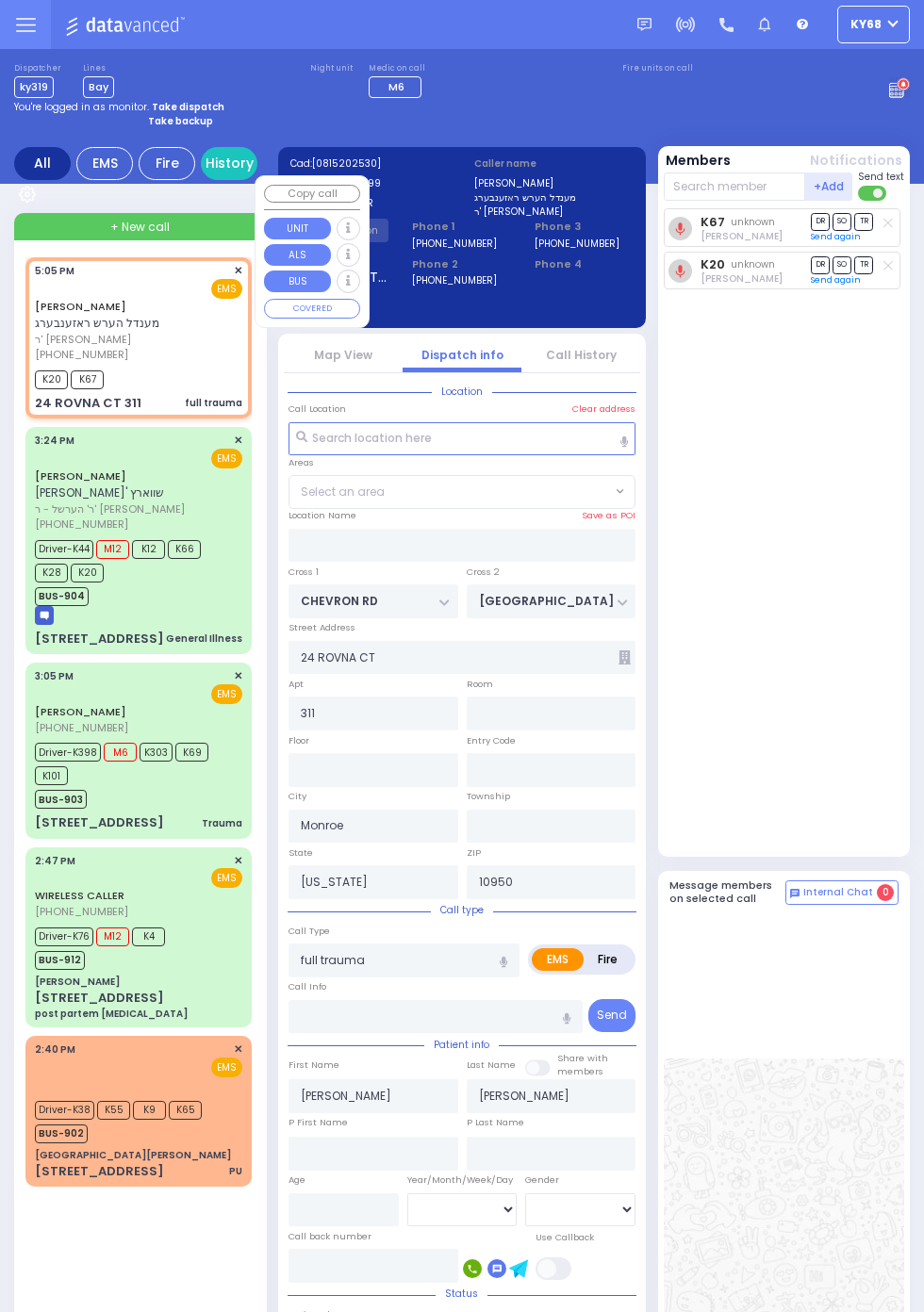
click at [851, 629] on div "K67 unknown Joseph Blumenthal DR SO TR Send again" at bounding box center [786, 528] width 245 height 640
select select "SECTION 5"
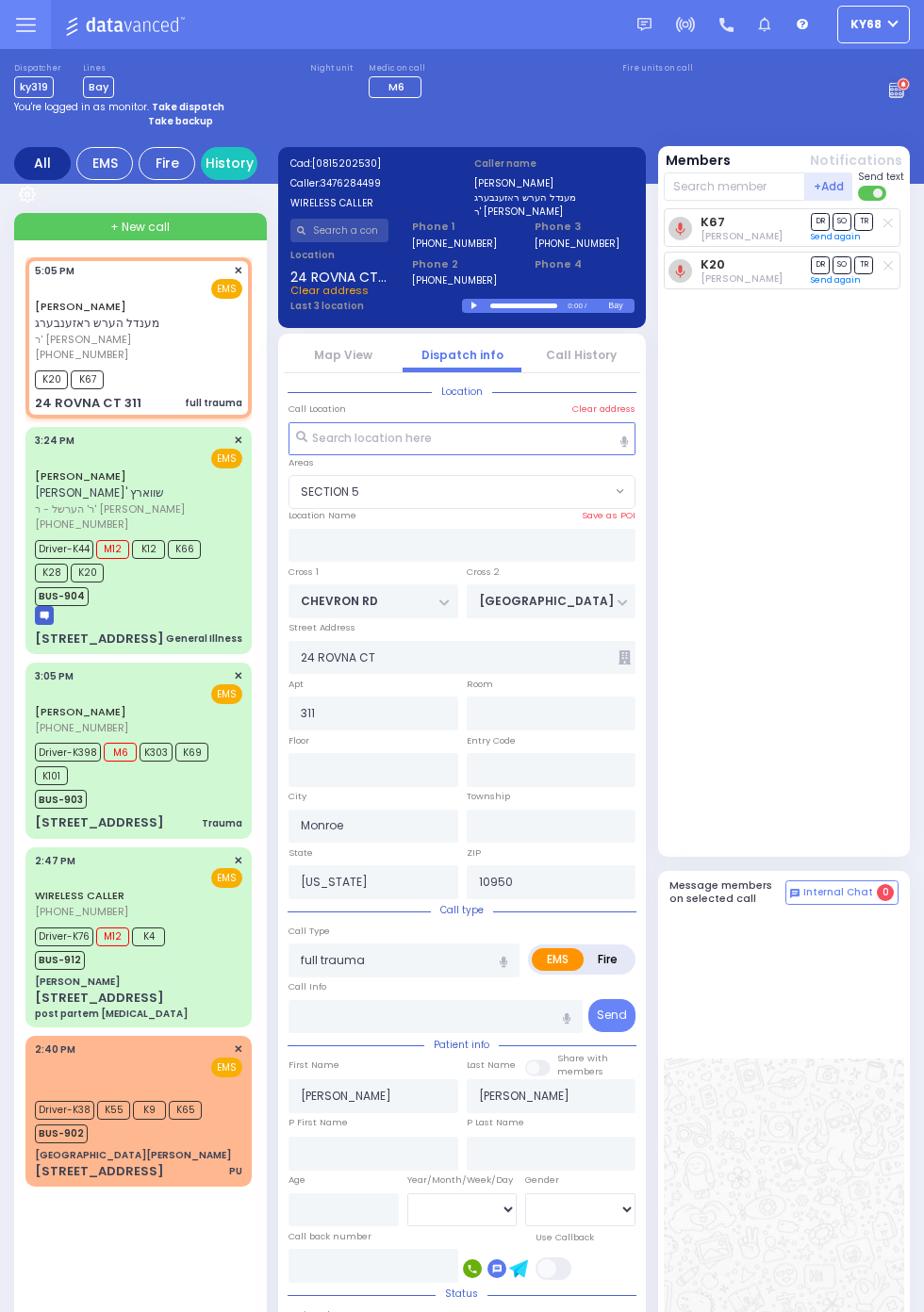
scroll to position [1, 0]
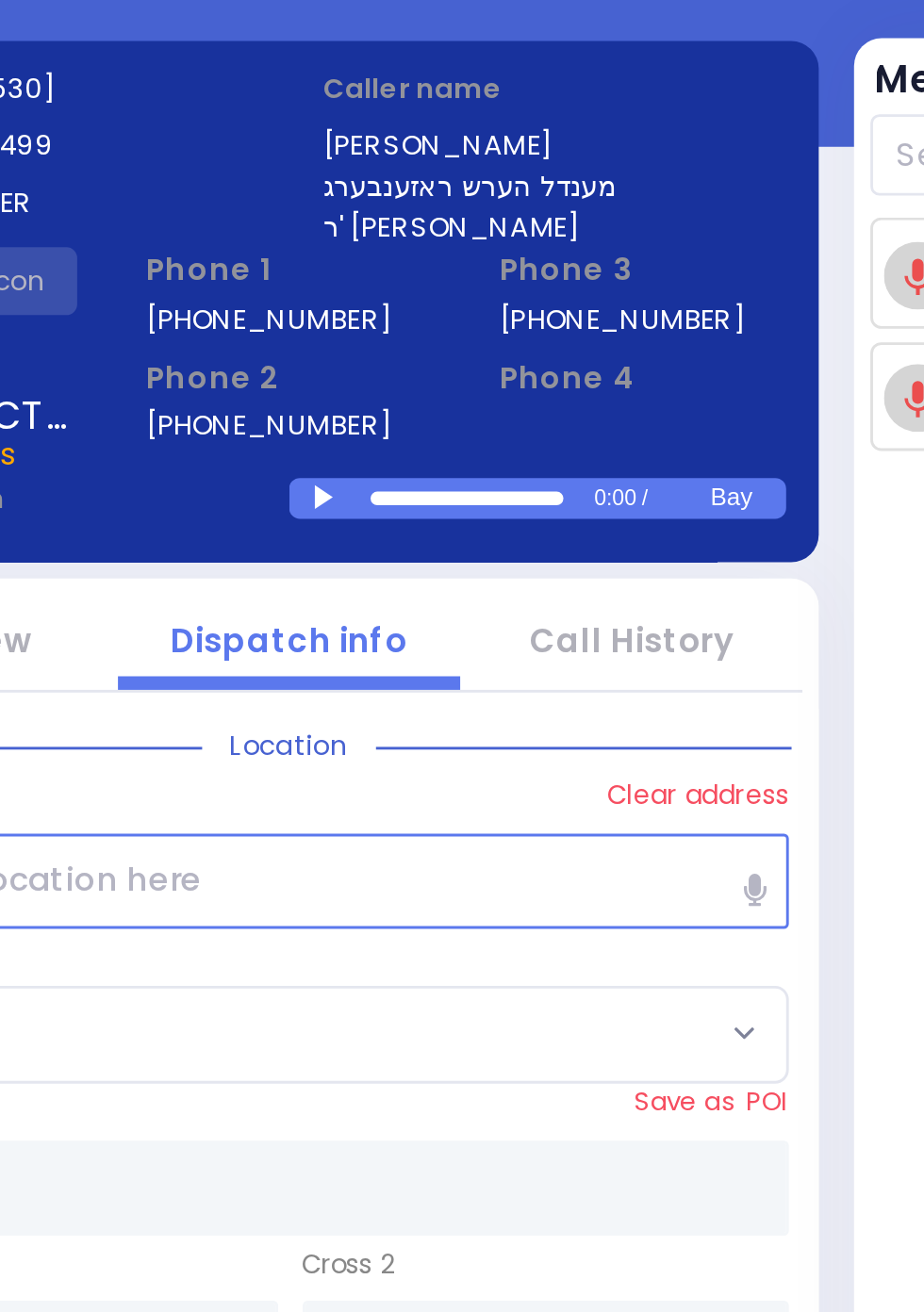
click at [476, 307] on div at bounding box center [476, 305] width 11 height 9
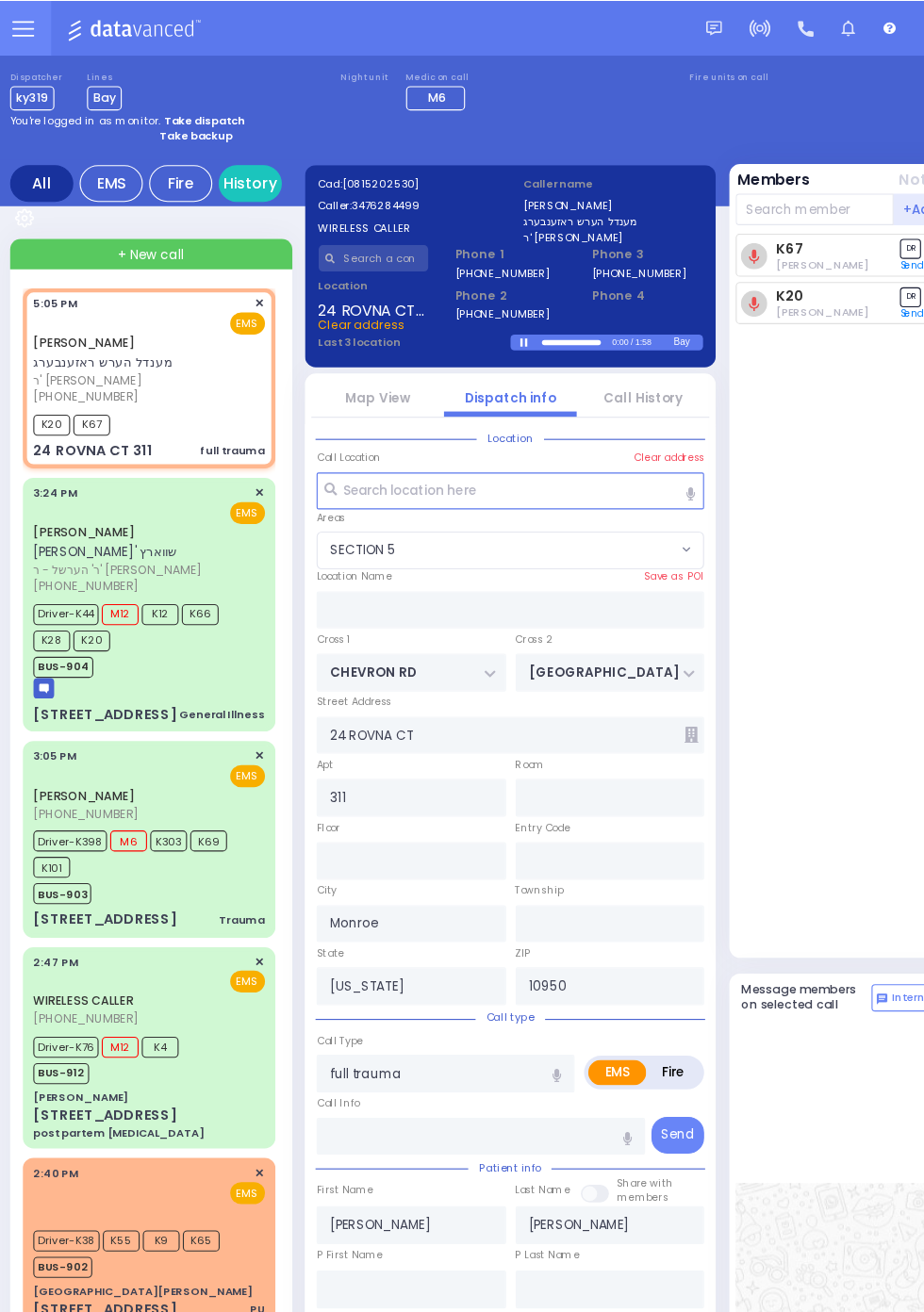
scroll to position [0, 0]
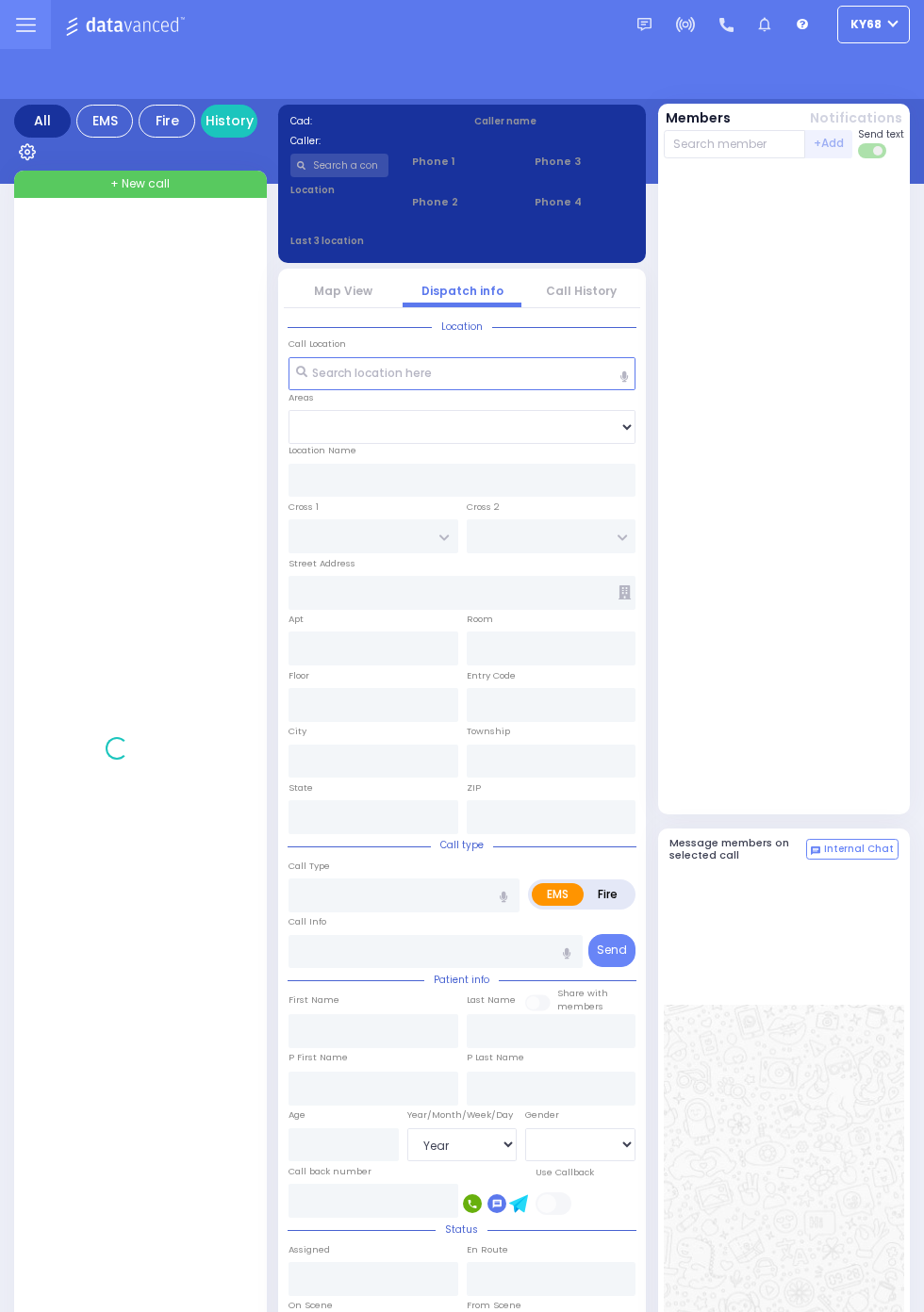
select select "Year"
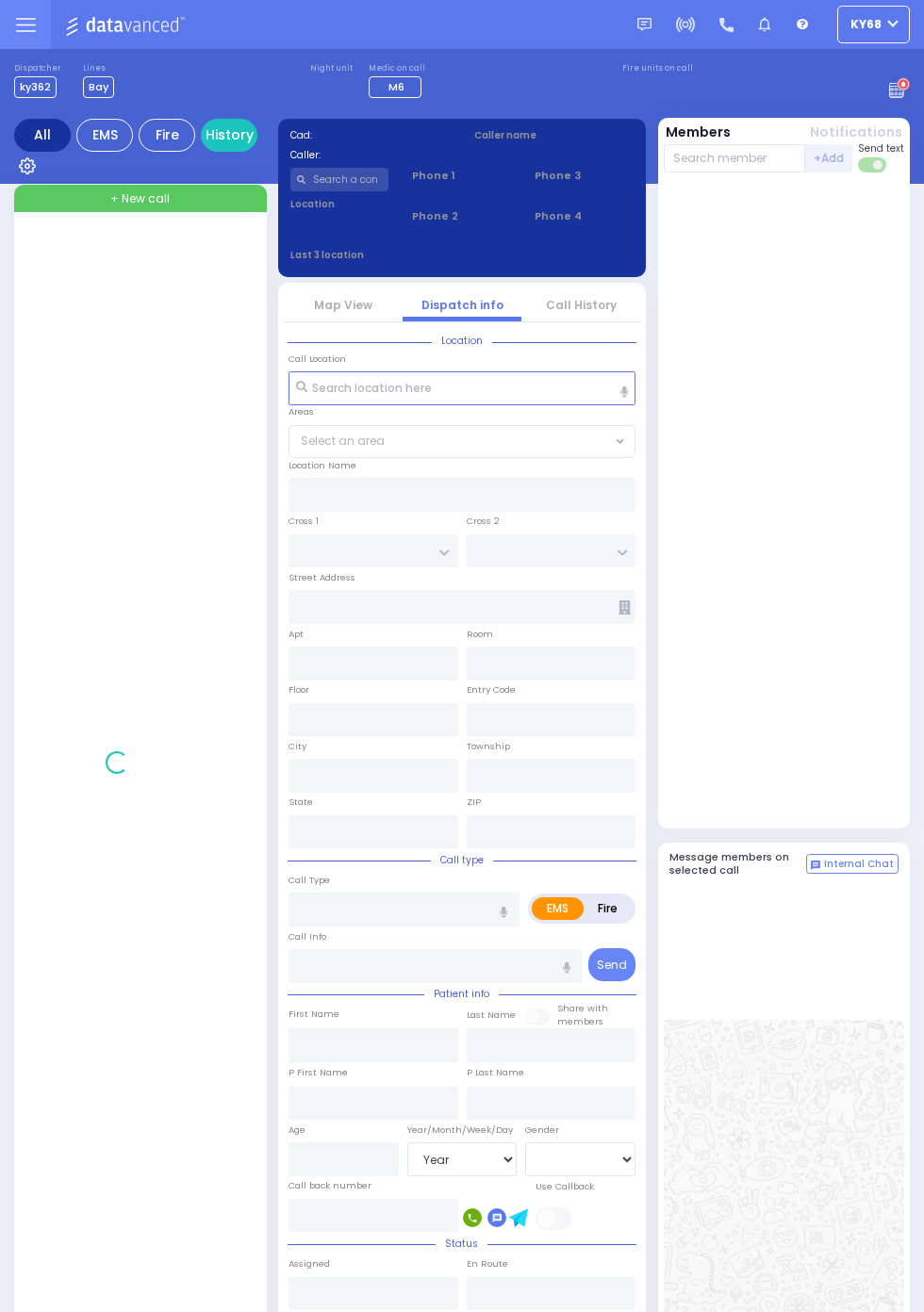
select select "Year"
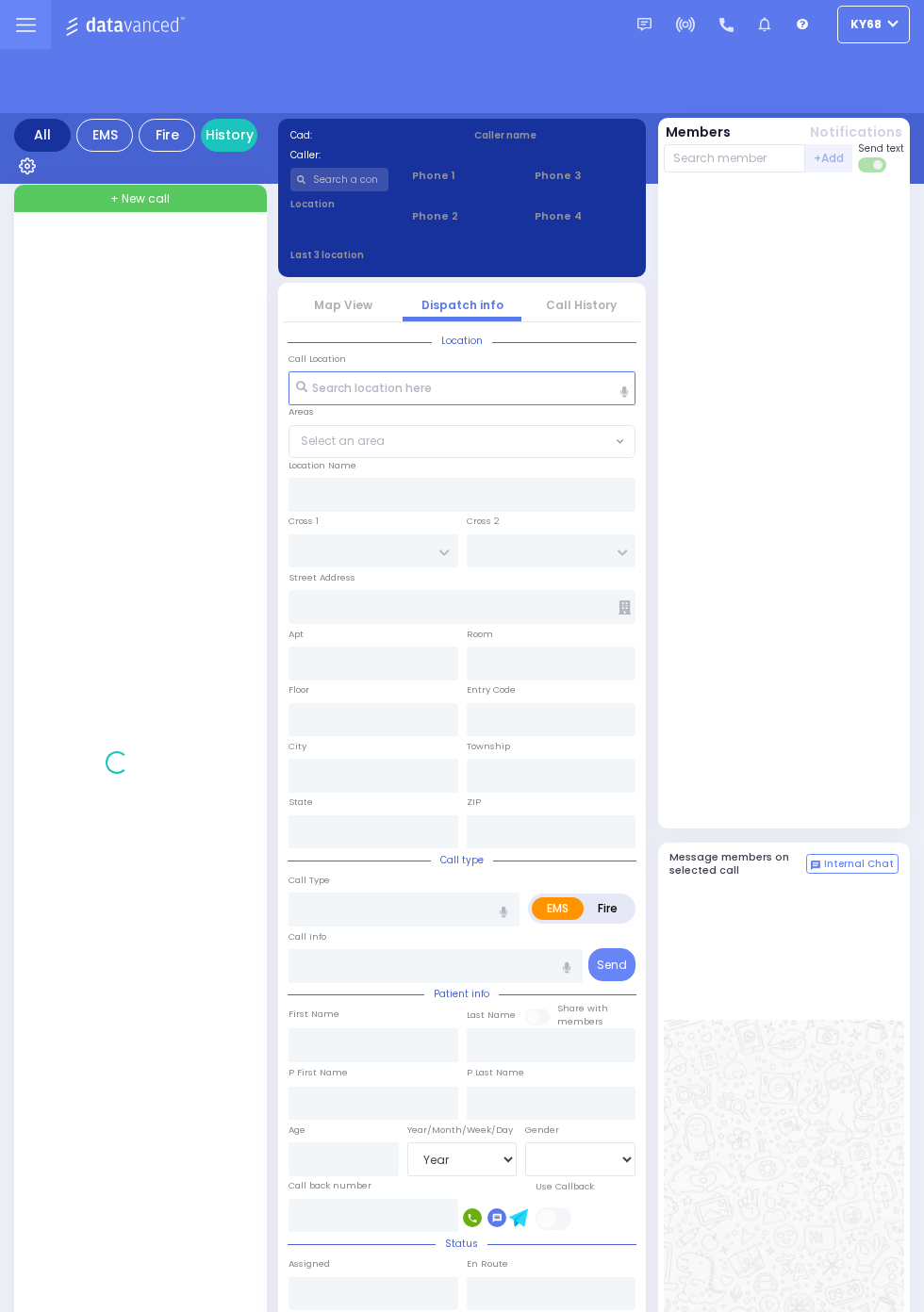
select select "Year"
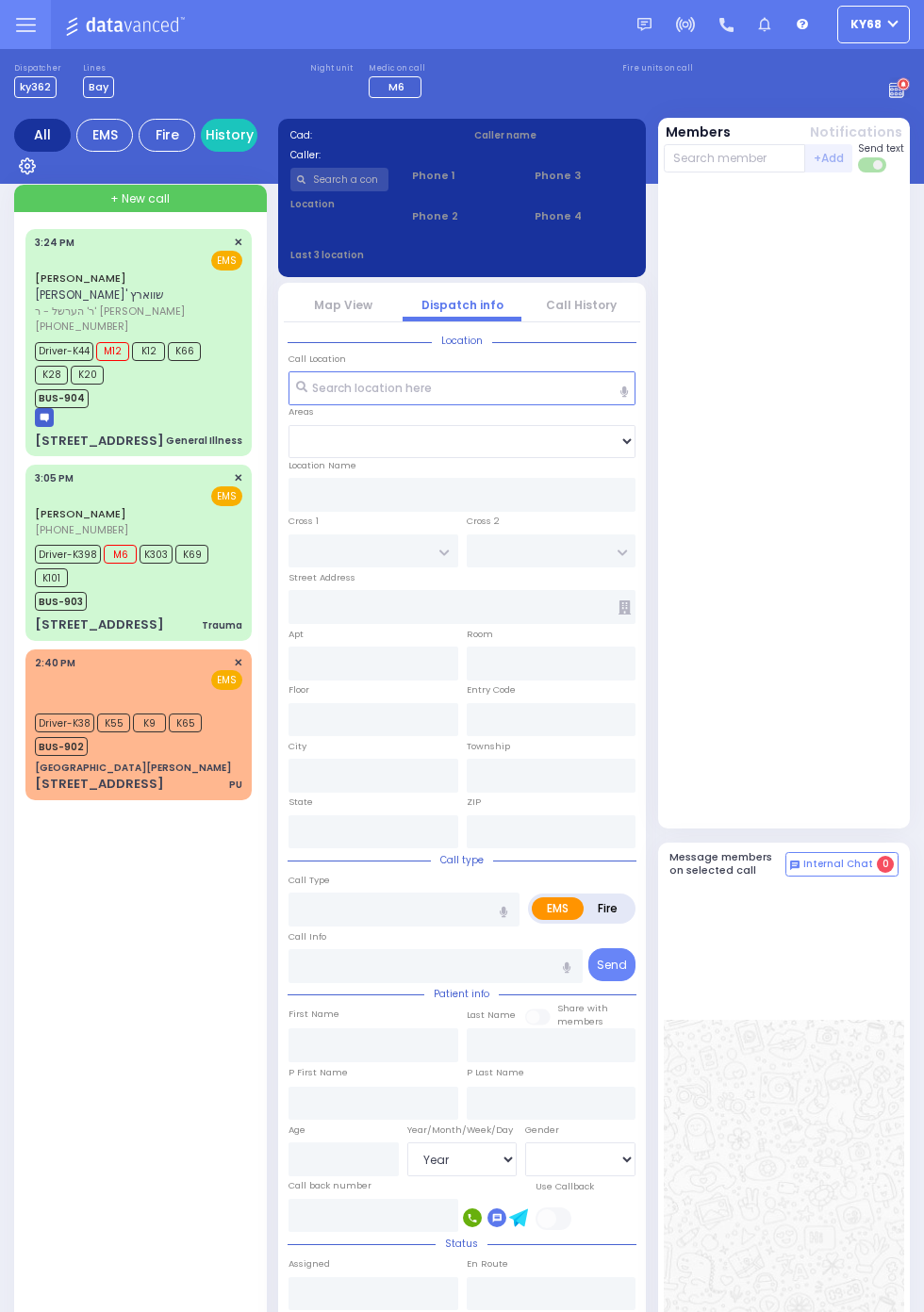
select select "Year"
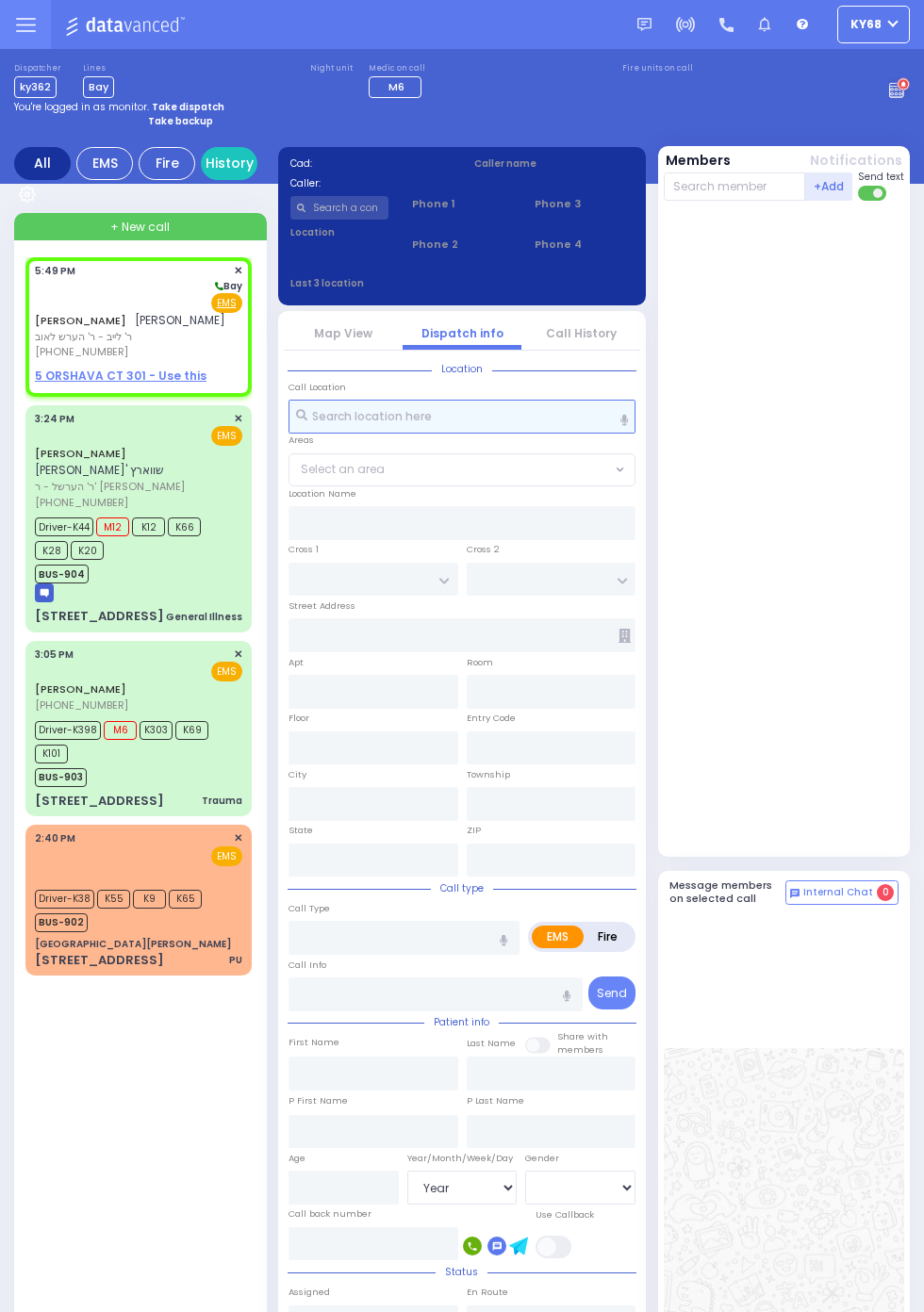
select select
radio input "true"
type input "MRS."
type input "GLUCK"
select select
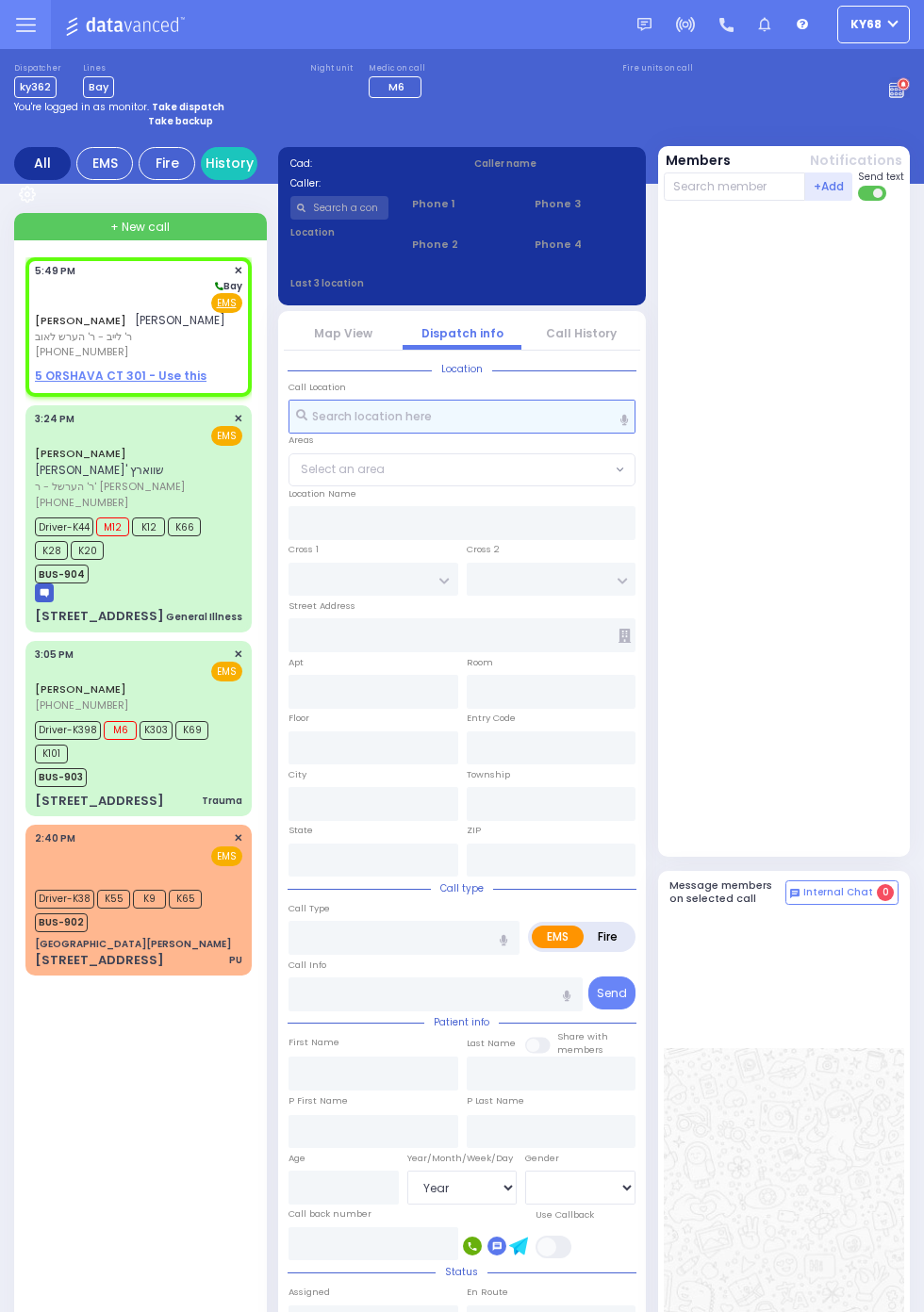
type input "17:49"
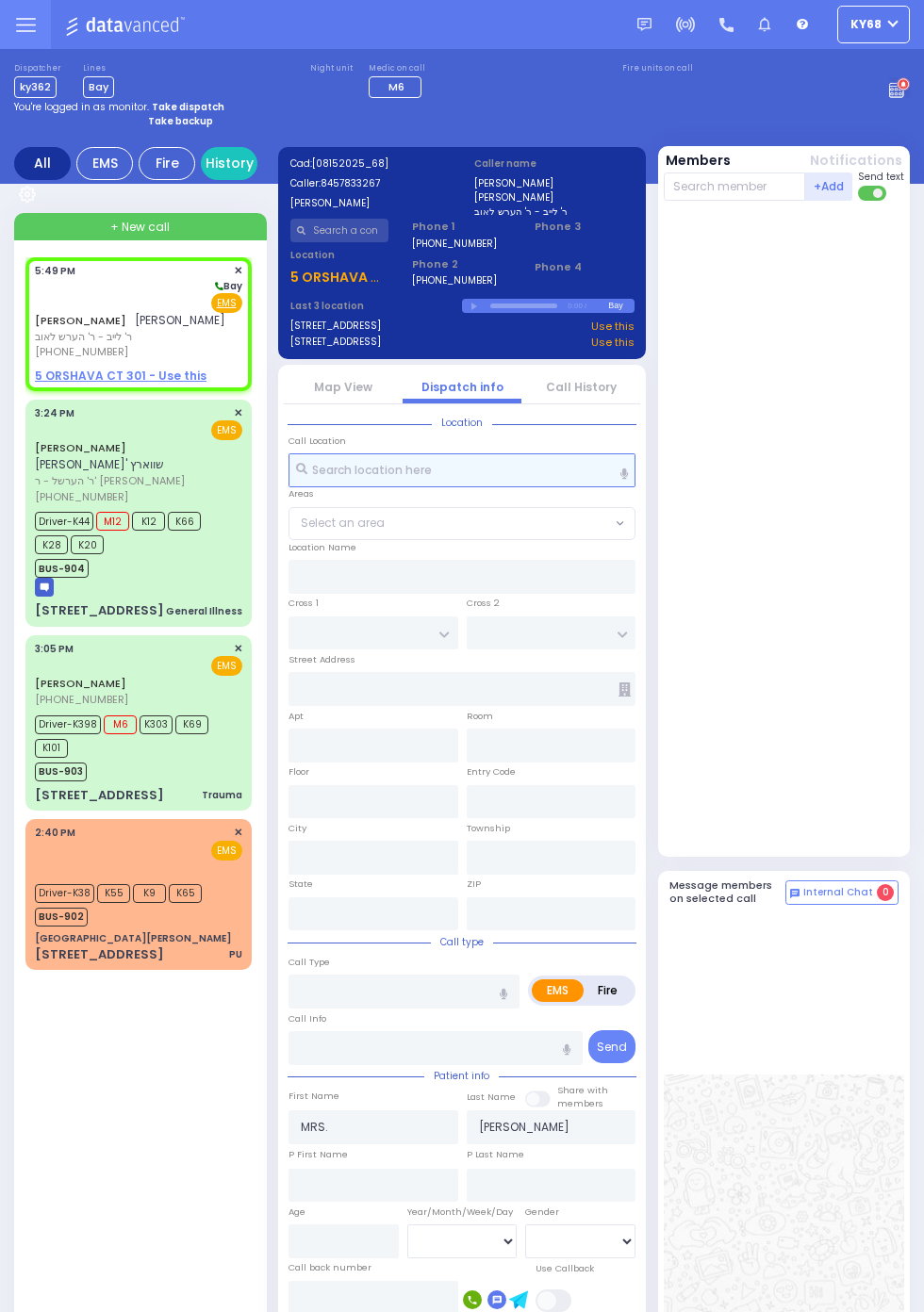
select select
radio input "true"
select select
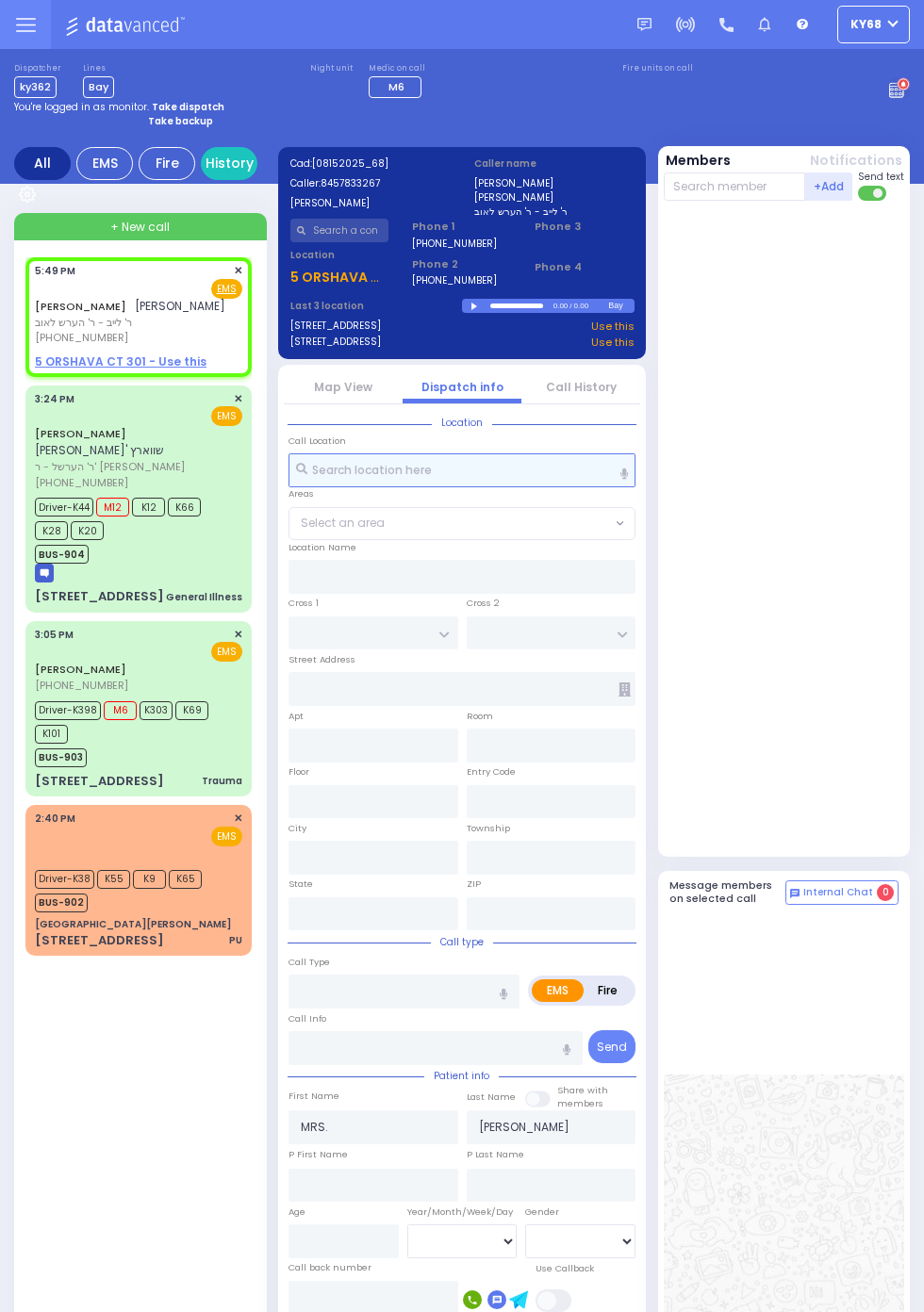
select select
radio input "true"
select select
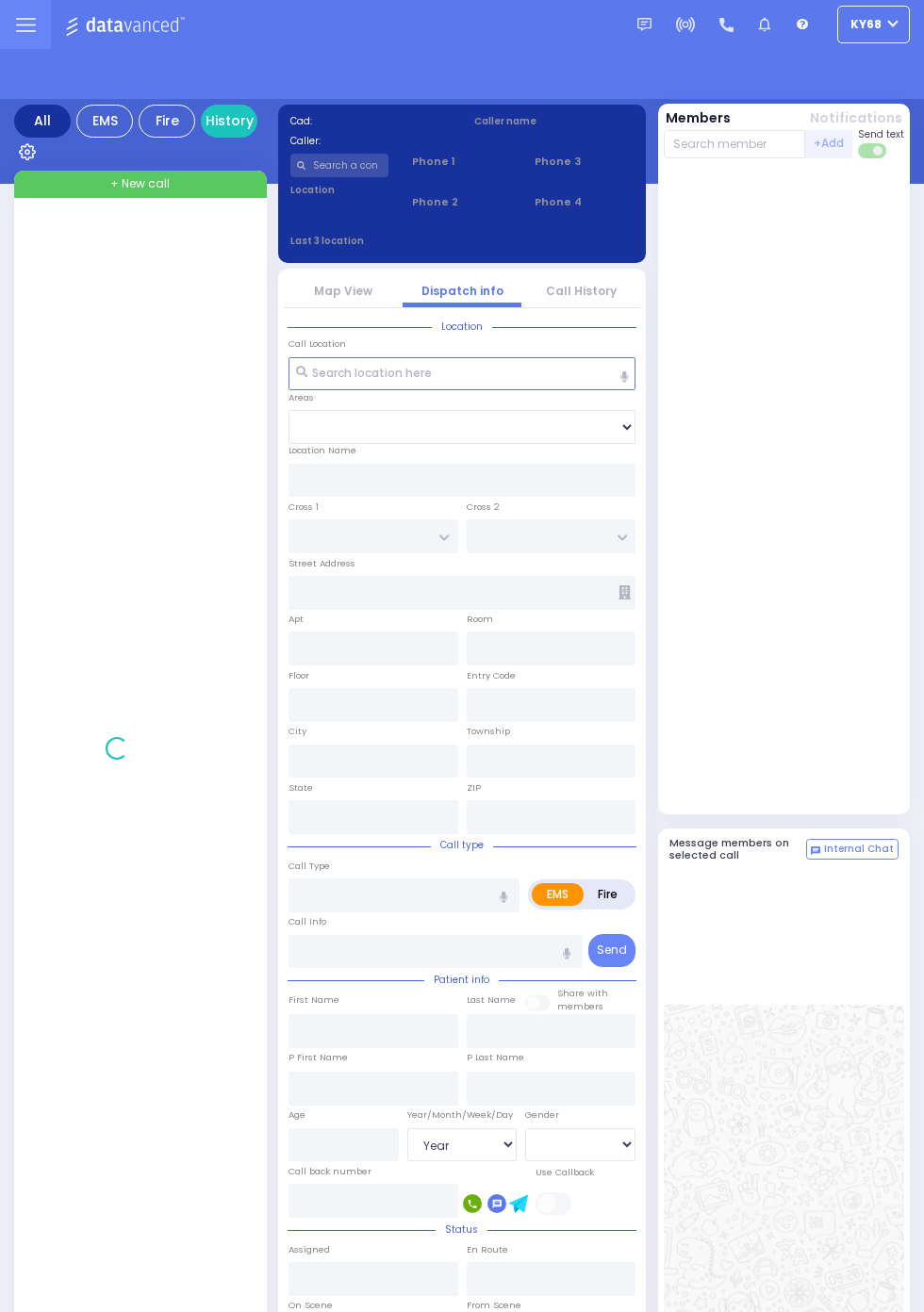
select select "Year"
